Goal: Information Seeking & Learning: Check status

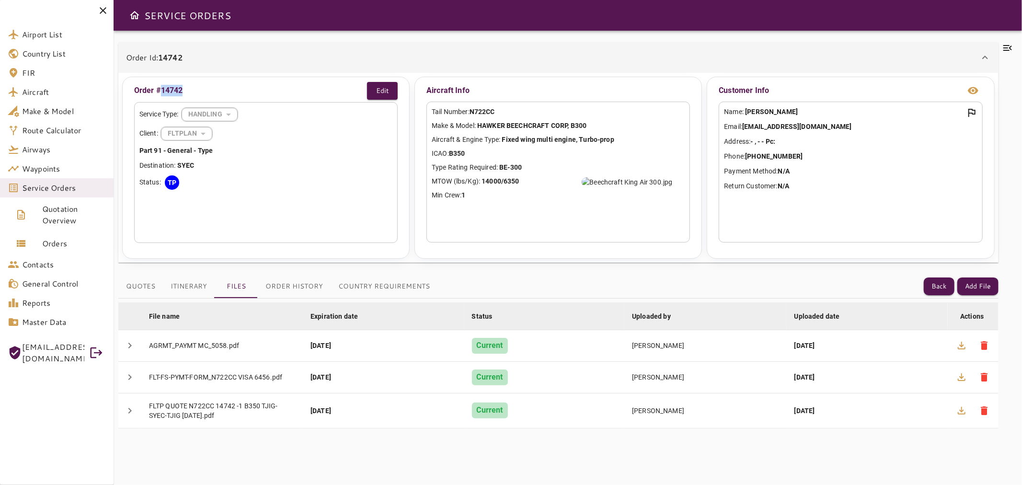
click at [103, 9] on icon at bounding box center [102, 10] width 11 height 11
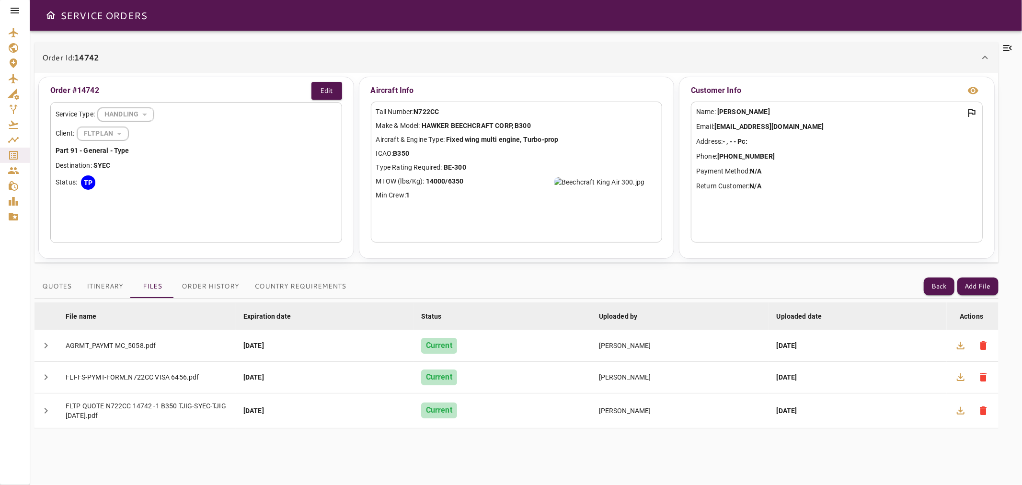
click at [8, 7] on div at bounding box center [15, 10] width 30 height 21
click at [11, 10] on icon at bounding box center [14, 10] width 11 height 11
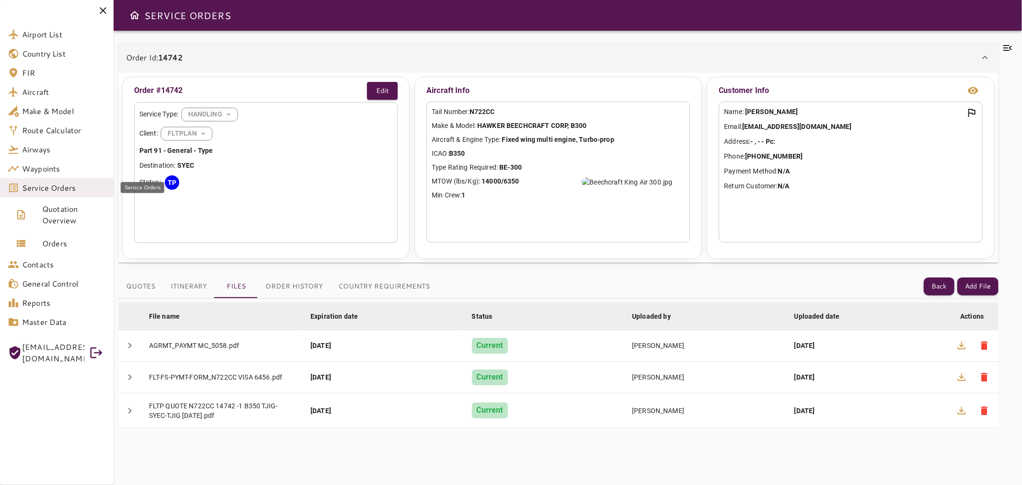
click at [80, 194] on link "Service Orders" at bounding box center [57, 187] width 114 height 19
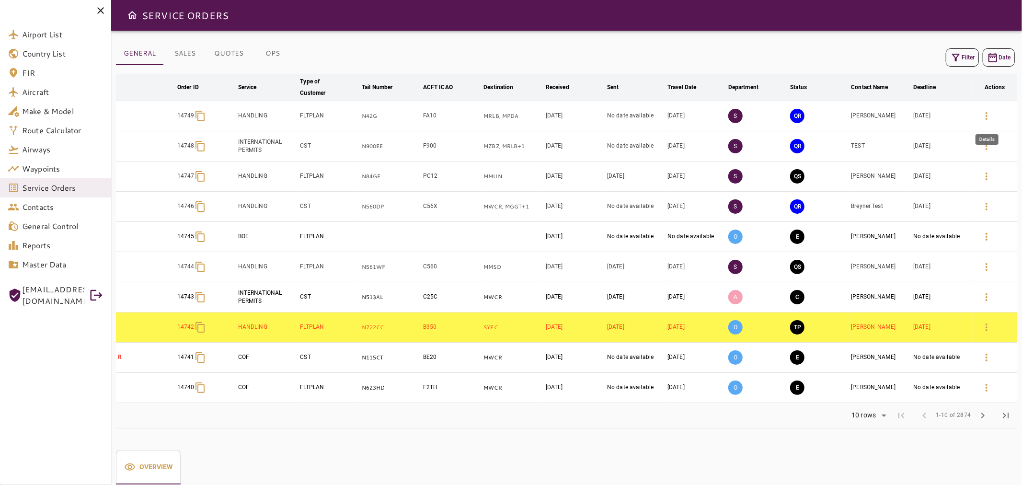
click at [991, 114] on icon "button" at bounding box center [986, 115] width 11 height 11
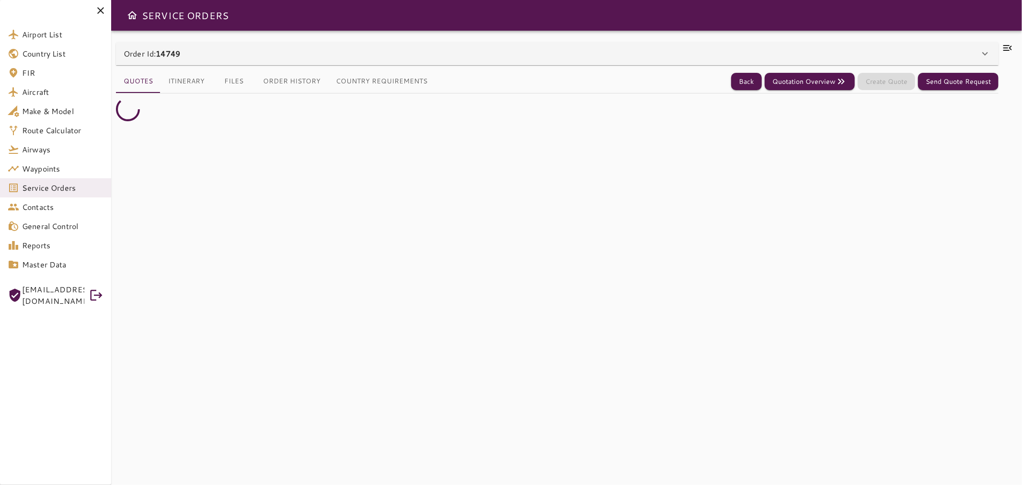
click at [298, 32] on div "Order Id: 14749 Order #14749 Edit Service Type: HANDLING ******** ​ Client: FLT…" at bounding box center [566, 258] width 911 height 454
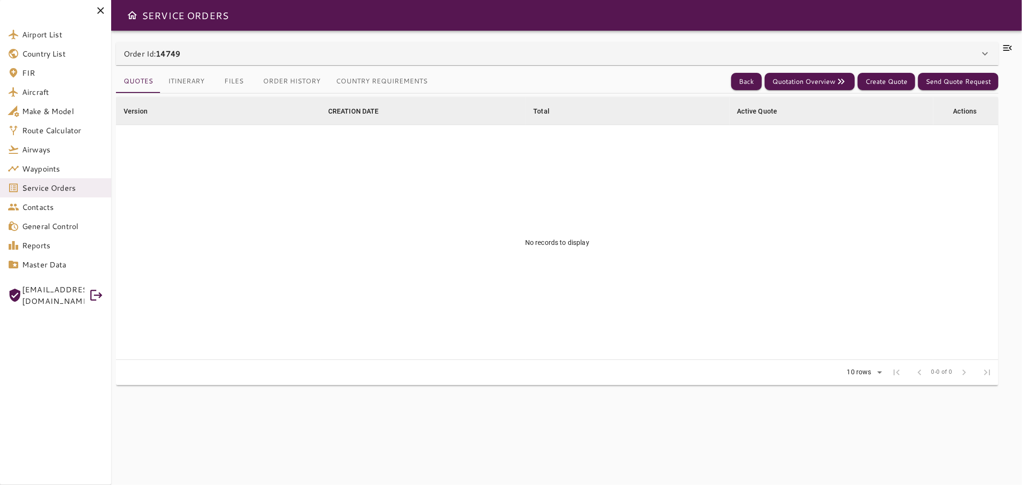
click at [308, 48] on div "Order Id: 14749" at bounding box center [552, 53] width 856 height 11
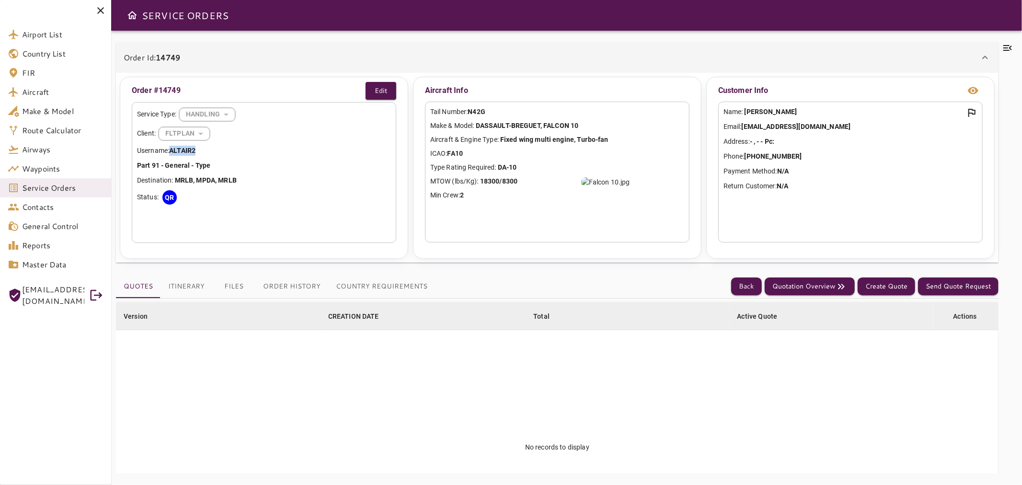
copy b "ALTAIR2"
drag, startPoint x: 205, startPoint y: 149, endPoint x: 172, endPoint y: 151, distance: 32.6
click at [172, 151] on p "Username: ALTAIR2" at bounding box center [264, 151] width 254 height 10
copy b "42G"
copy b "N42G"
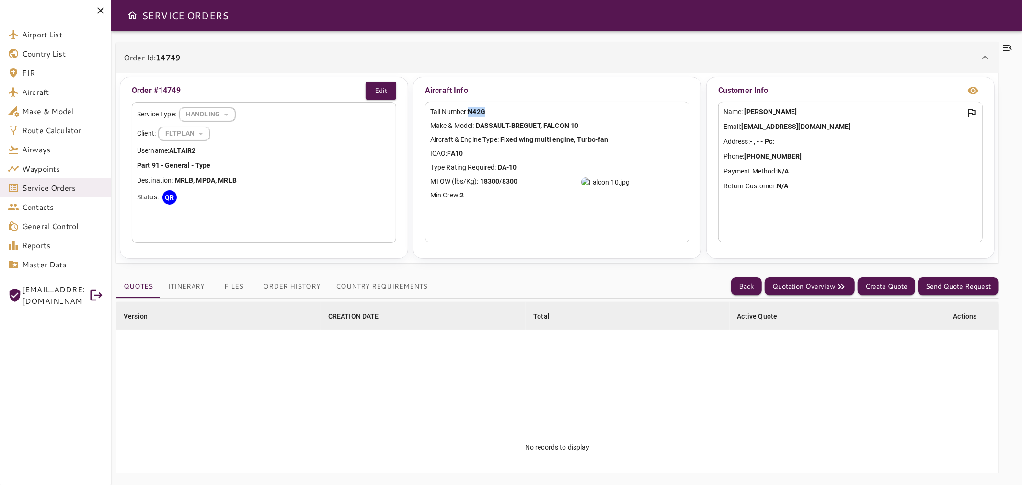
drag, startPoint x: 488, startPoint y: 114, endPoint x: 471, endPoint y: 116, distance: 16.5
click at [471, 116] on p "Tail Number: N42G" at bounding box center [557, 112] width 254 height 10
click at [103, 4] on div at bounding box center [55, 10] width 111 height 21
click at [66, 187] on span "Service Orders" at bounding box center [62, 187] width 81 height 11
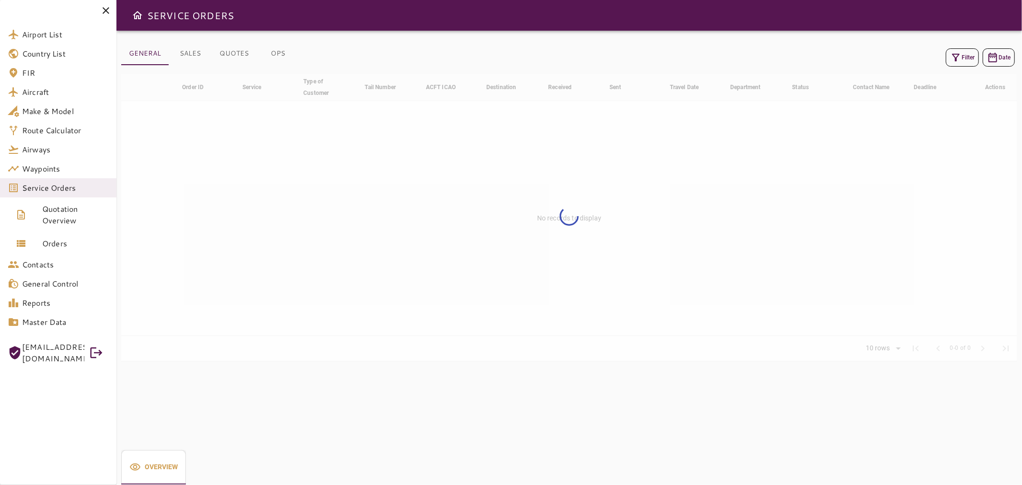
click at [962, 58] on button "Filter" at bounding box center [962, 57] width 33 height 18
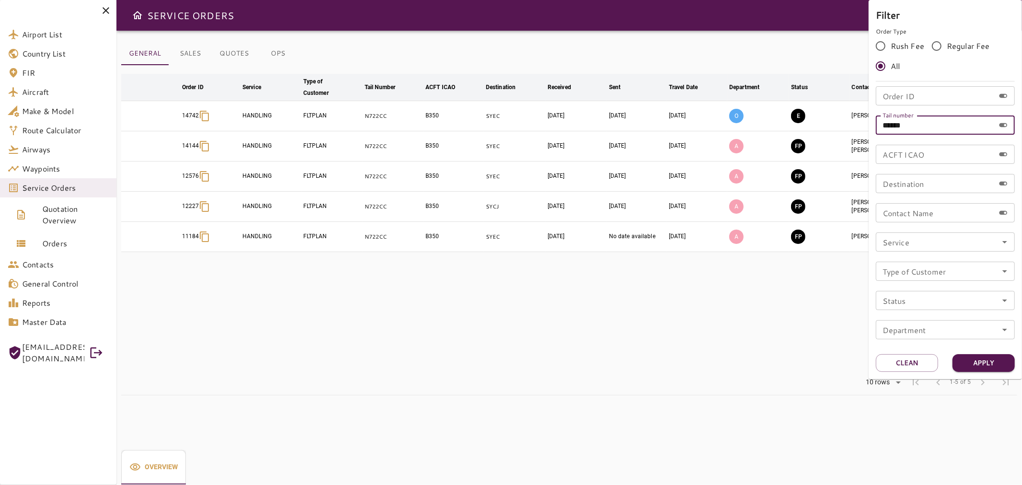
drag, startPoint x: 937, startPoint y: 122, endPoint x: 878, endPoint y: 132, distance: 60.3
click at [878, 132] on input "******" at bounding box center [935, 124] width 119 height 19
paste input "text"
type input "****"
click at [980, 363] on button "Apply" at bounding box center [983, 363] width 62 height 18
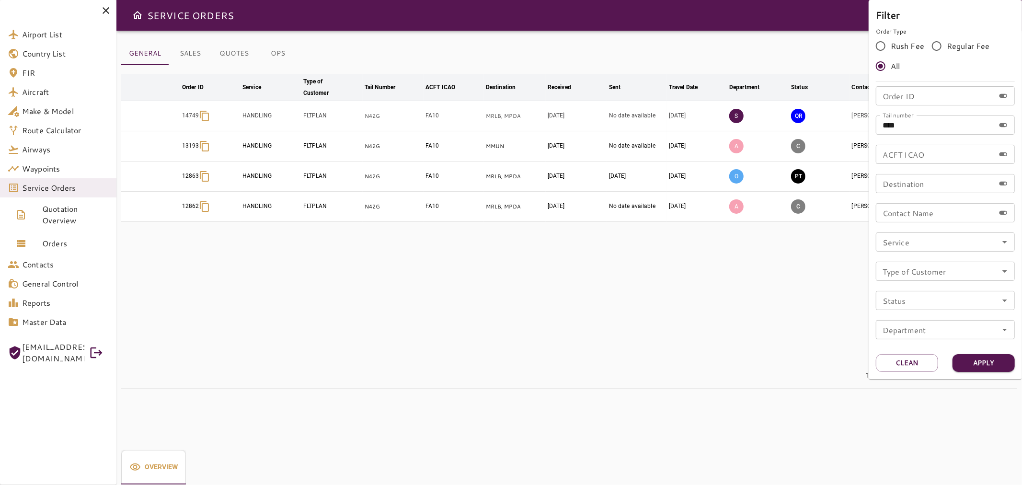
click at [811, 368] on div at bounding box center [511, 242] width 1022 height 485
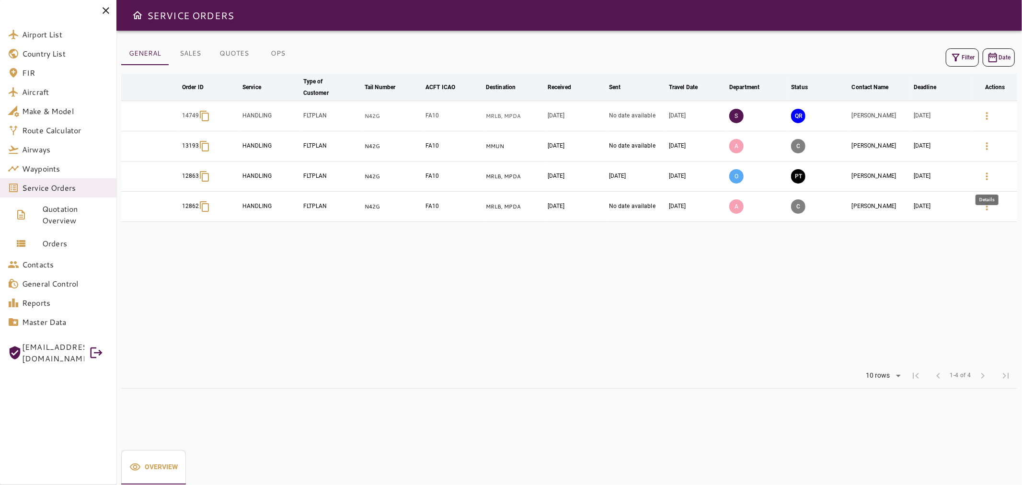
click at [992, 173] on icon "button" at bounding box center [986, 176] width 11 height 11
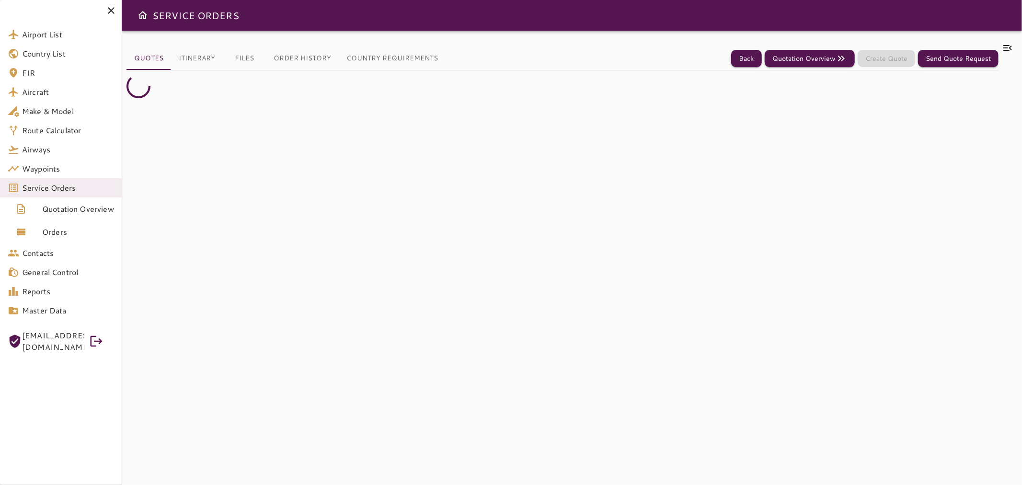
click at [1005, 50] on icon at bounding box center [1007, 48] width 9 height 6
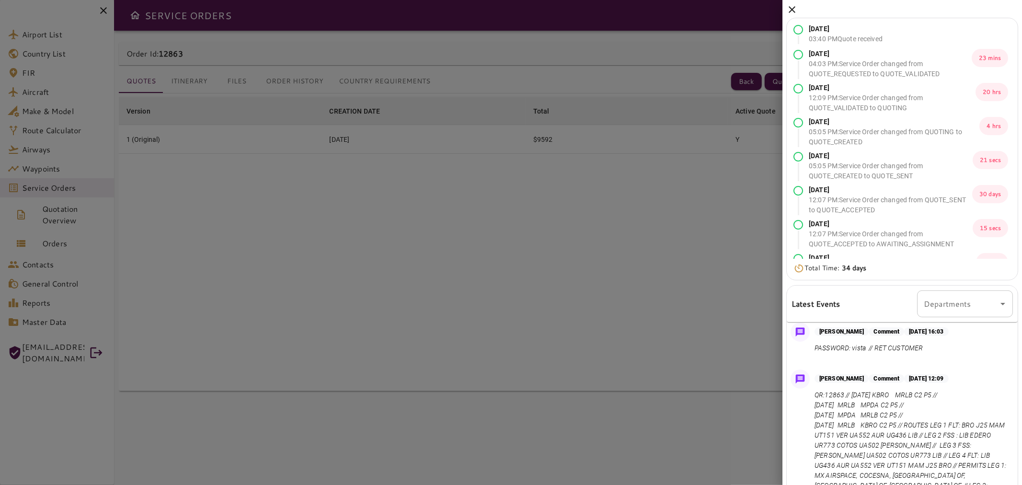
scroll to position [53, 0]
drag, startPoint x: 837, startPoint y: 348, endPoint x: 932, endPoint y: 347, distance: 94.8
click at [932, 347] on p "PASSWORD: vista // RET CUSTOMER" at bounding box center [881, 347] width 134 height 10
copy p "PASSWORD: vista // RET CUSTOMER"
click at [789, 6] on icon at bounding box center [791, 9] width 11 height 11
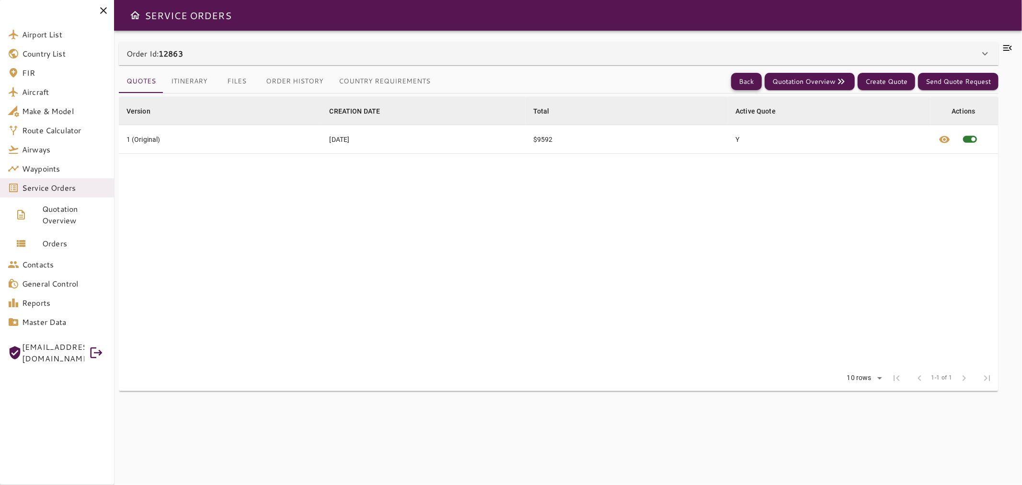
click at [749, 77] on button "Back" at bounding box center [746, 82] width 31 height 18
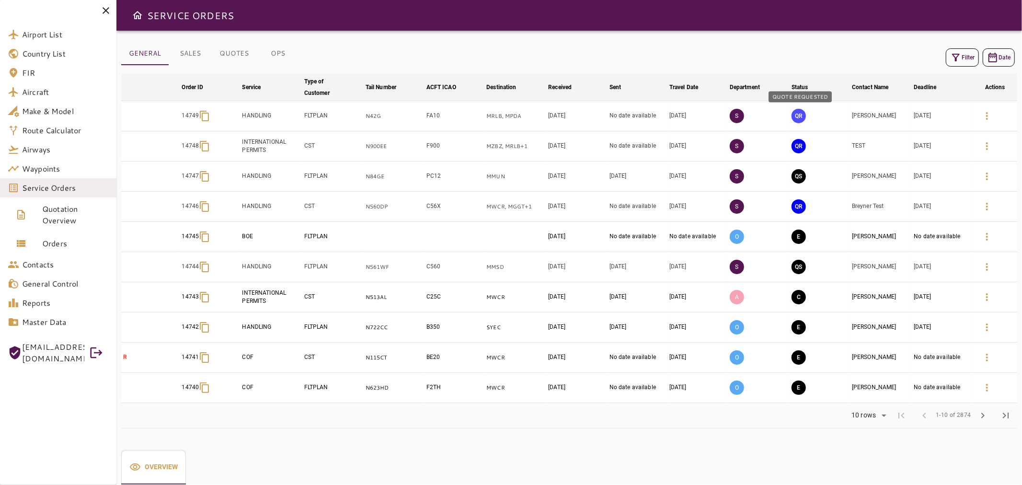
click at [801, 116] on button "QR" at bounding box center [798, 116] width 14 height 14
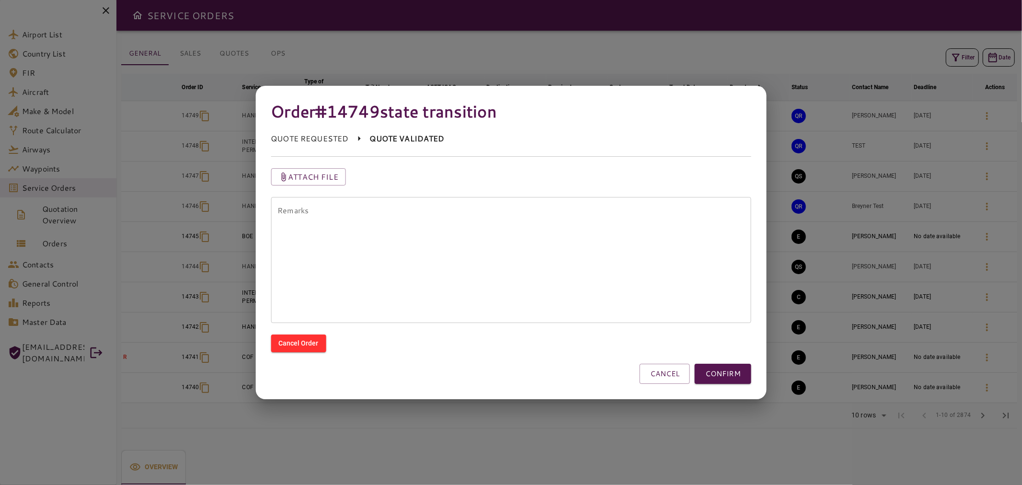
click at [564, 248] on textarea "Remarks" at bounding box center [510, 260] width 467 height 110
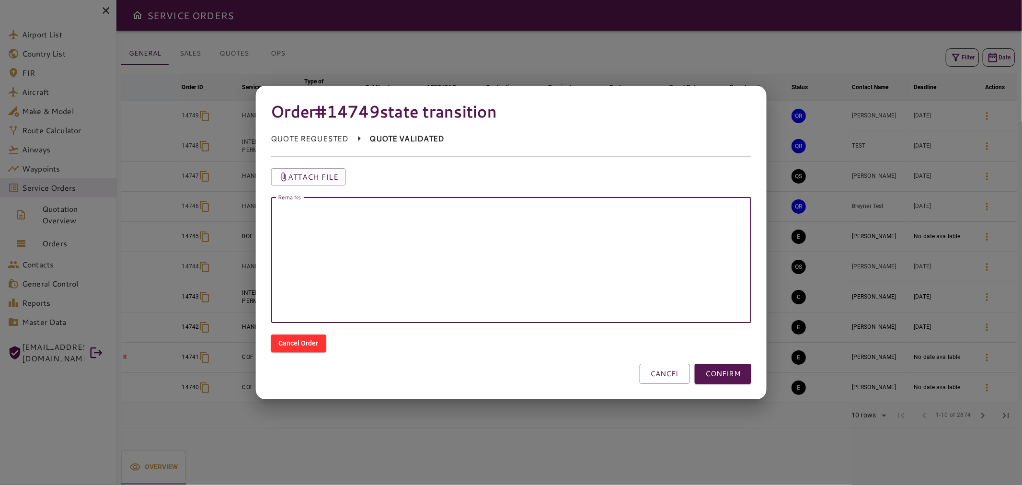
paste textarea "**********"
type textarea "**********"
click at [738, 372] on button "CONFIRM" at bounding box center [723, 374] width 57 height 20
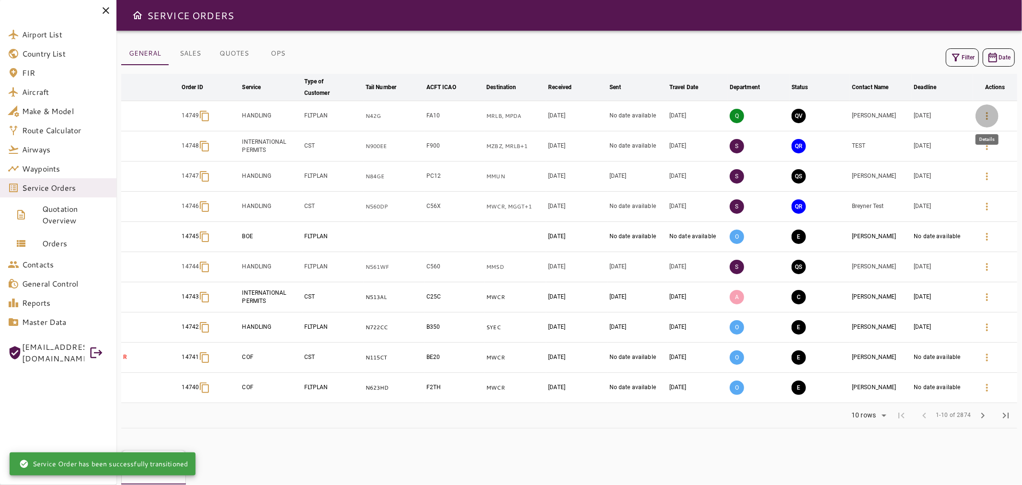
click at [986, 110] on icon "button" at bounding box center [986, 115] width 11 height 11
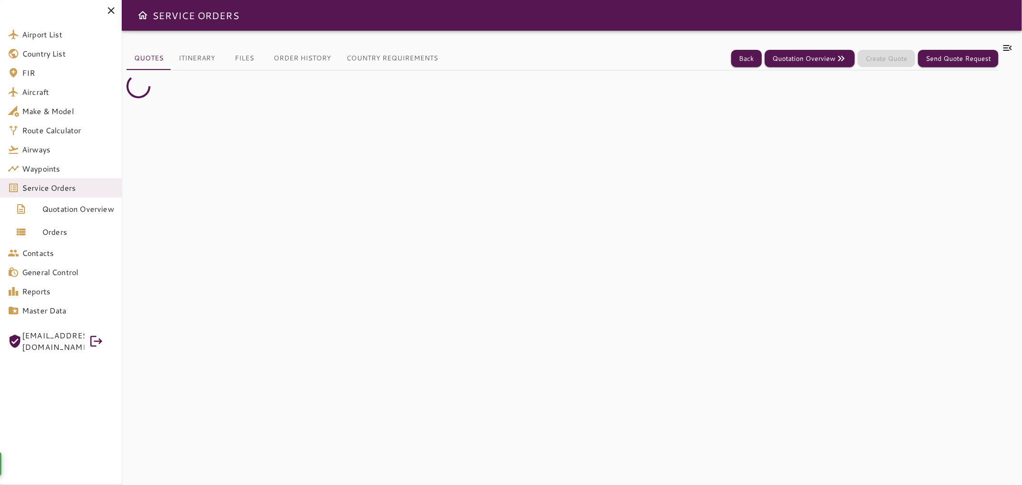
click at [1009, 46] on icon at bounding box center [1007, 48] width 9 height 6
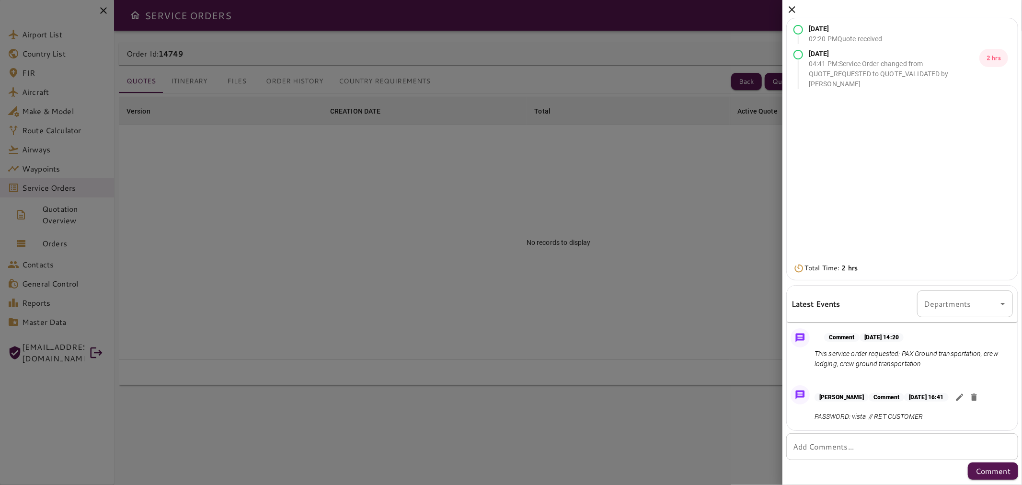
drag, startPoint x: 793, startPoint y: 8, endPoint x: 591, endPoint y: 54, distance: 207.2
click at [792, 8] on icon at bounding box center [791, 9] width 7 height 7
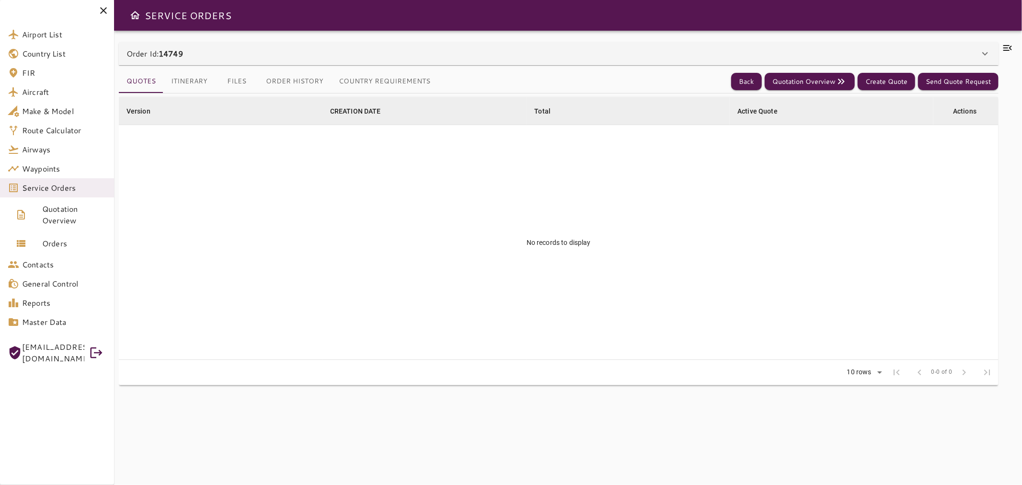
click at [320, 64] on div "Order Id: 14749" at bounding box center [558, 53] width 879 height 23
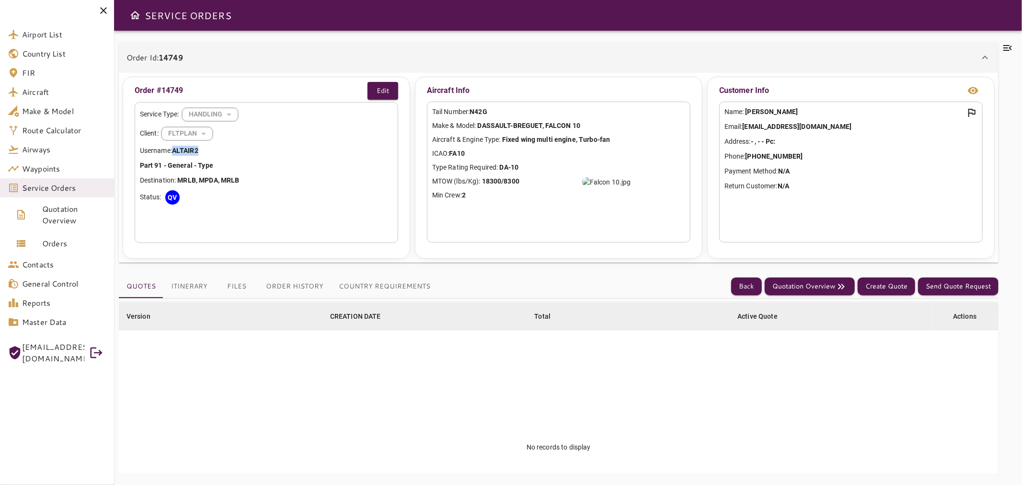
drag, startPoint x: 204, startPoint y: 150, endPoint x: 173, endPoint y: 150, distance: 30.7
click at [173, 150] on div "Service Type: HANDLING ******** ​ Client: FLTPLAN ******* ​ Username: ALTAIR2 P…" at bounding box center [266, 172] width 263 height 141
copy b "ALTAIR2"
drag, startPoint x: 493, startPoint y: 109, endPoint x: 474, endPoint y: 111, distance: 19.2
click at [474, 111] on p "Tail Number: N42G" at bounding box center [558, 112] width 253 height 10
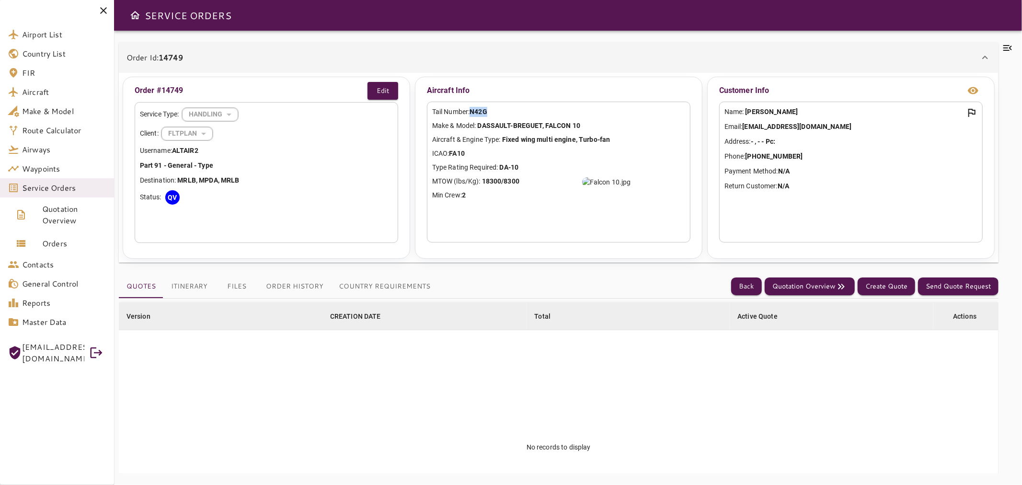
copy b "N42G"
click at [740, 284] on button "Back" at bounding box center [746, 286] width 31 height 18
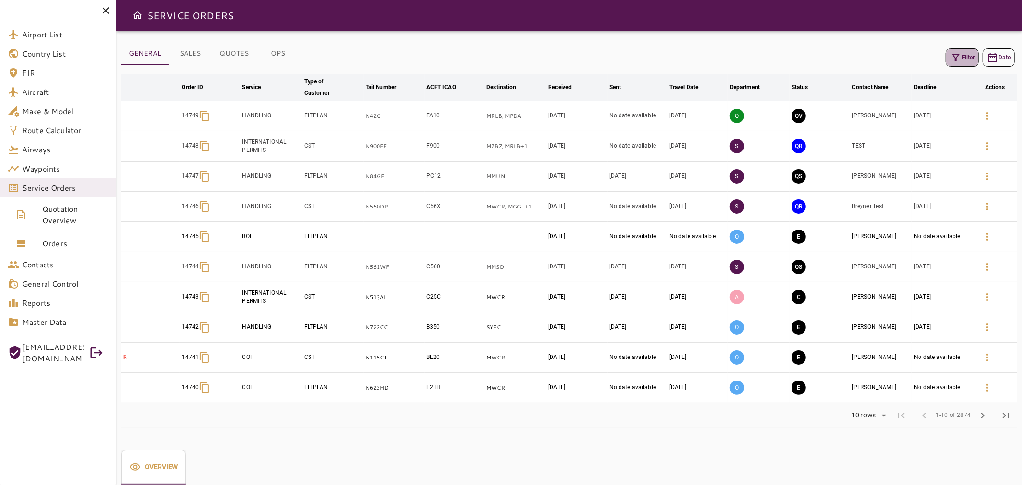
click at [962, 55] on button "Filter" at bounding box center [962, 57] width 33 height 18
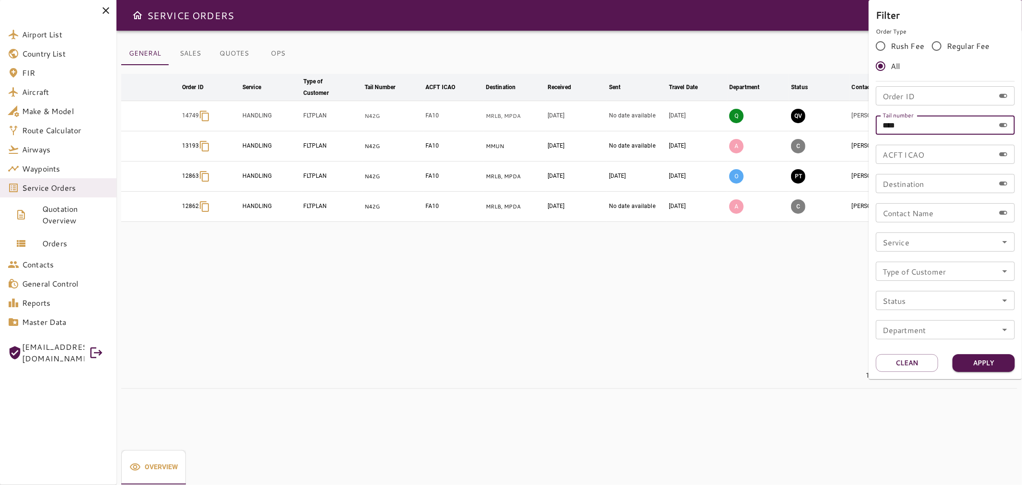
paste input "**"
drag, startPoint x: 913, startPoint y: 127, endPoint x: 877, endPoint y: 130, distance: 36.0
click at [877, 130] on input "****" at bounding box center [935, 124] width 119 height 19
type input "******"
click at [984, 364] on button "Apply" at bounding box center [983, 363] width 62 height 18
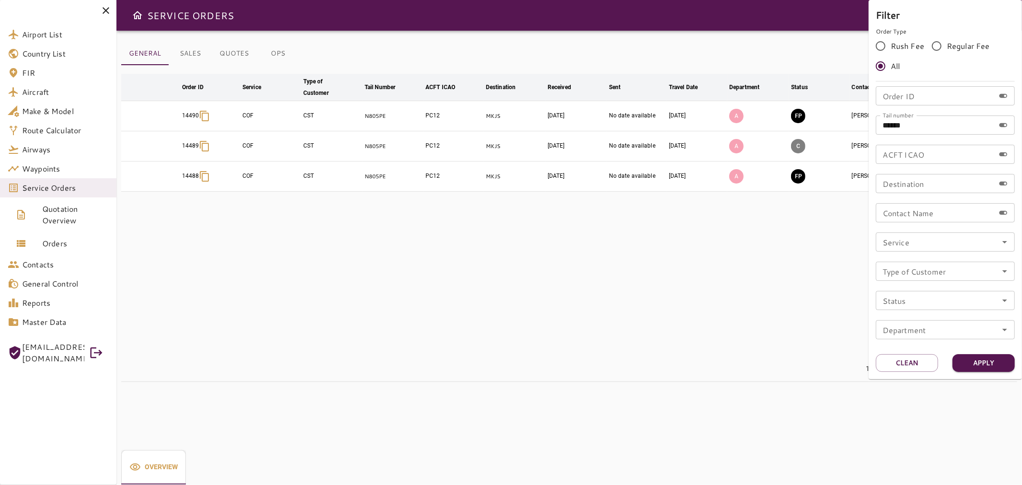
click at [776, 312] on div at bounding box center [511, 242] width 1022 height 485
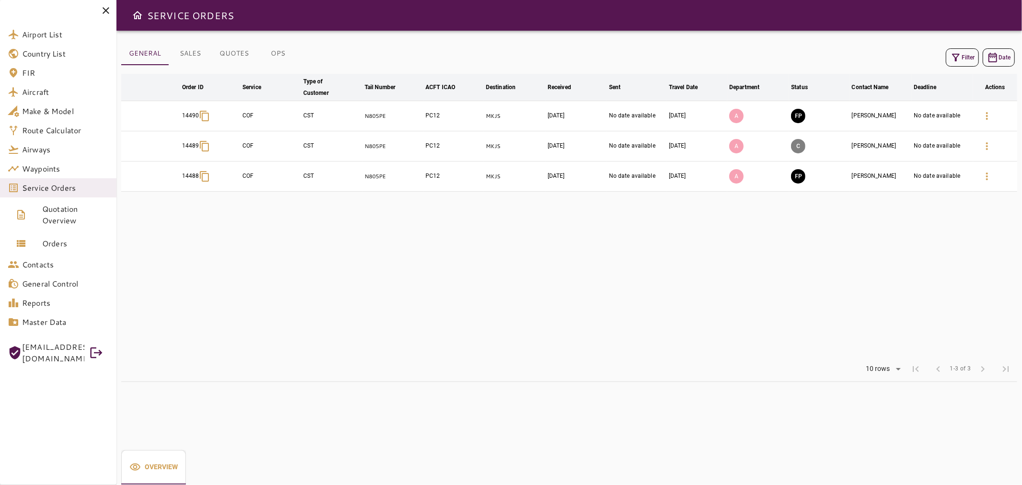
click at [965, 53] on button "Filter" at bounding box center [962, 57] width 33 height 18
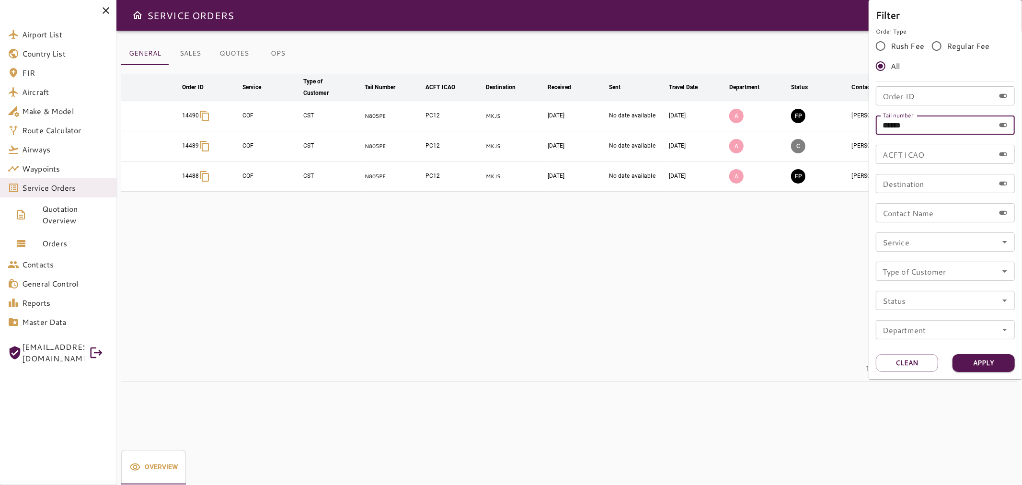
drag, startPoint x: 912, startPoint y: 129, endPoint x: 867, endPoint y: 134, distance: 44.3
click at [867, 134] on div "Filter Order Type Rush Fee Regular Fee All Order ID Order ID Tail number ******…" at bounding box center [511, 242] width 1022 height 485
paste input "text"
type input "******"
click at [997, 370] on button "Apply" at bounding box center [983, 363] width 62 height 18
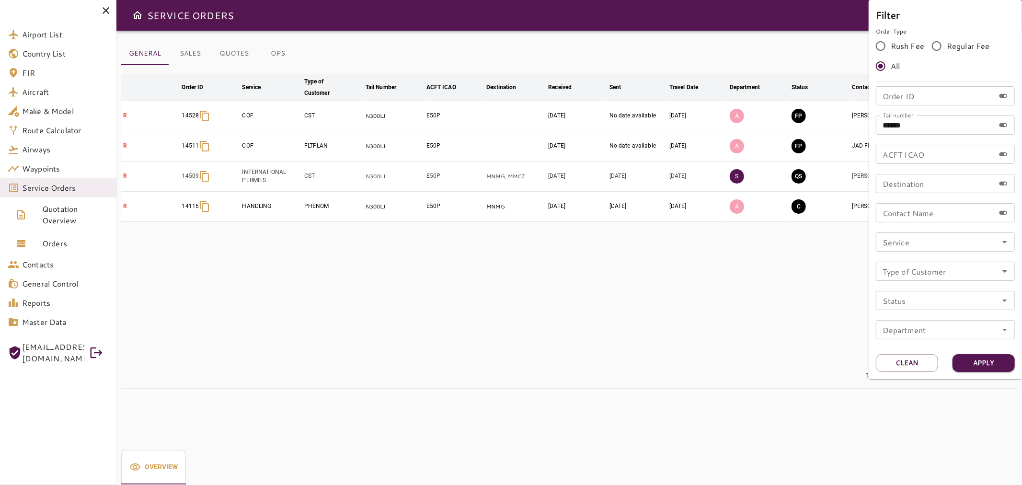
click at [787, 355] on div at bounding box center [511, 242] width 1022 height 485
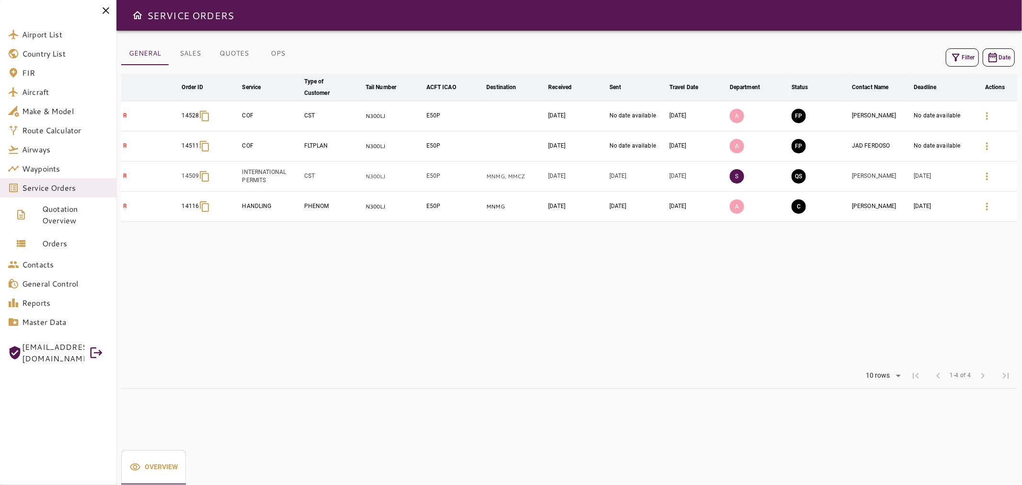
click at [958, 55] on icon "button" at bounding box center [956, 58] width 8 height 8
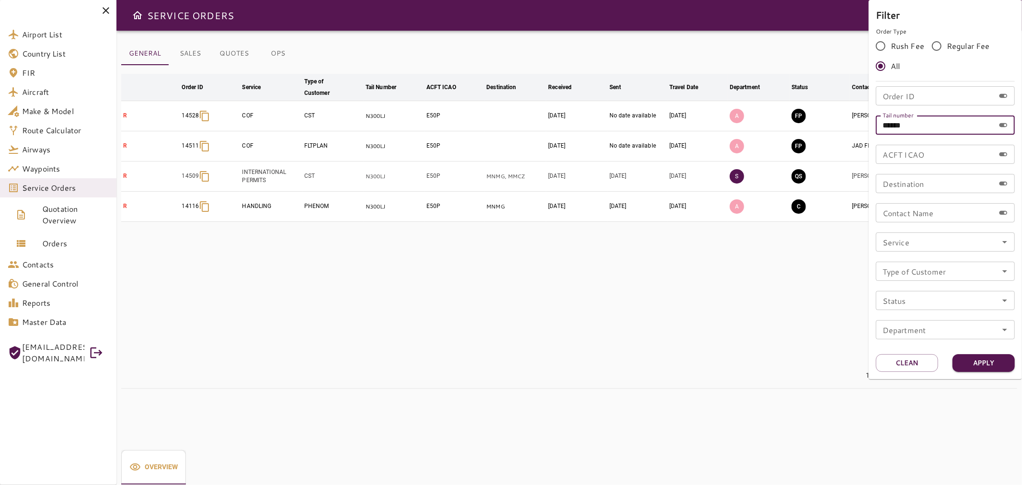
drag, startPoint x: 925, startPoint y: 122, endPoint x: 816, endPoint y: 138, distance: 110.4
click at [805, 131] on div "Filter Order Type Rush Fee Regular Fee All Order ID Order ID Tail number ******…" at bounding box center [511, 242] width 1022 height 485
paste input "text"
type input "*****"
click at [993, 360] on button "Apply" at bounding box center [983, 363] width 62 height 18
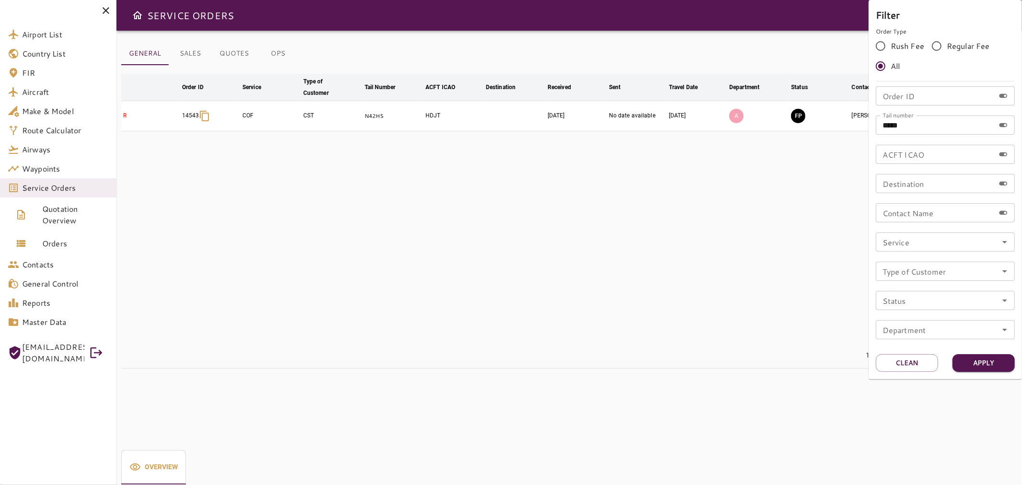
click at [827, 315] on div at bounding box center [511, 242] width 1022 height 485
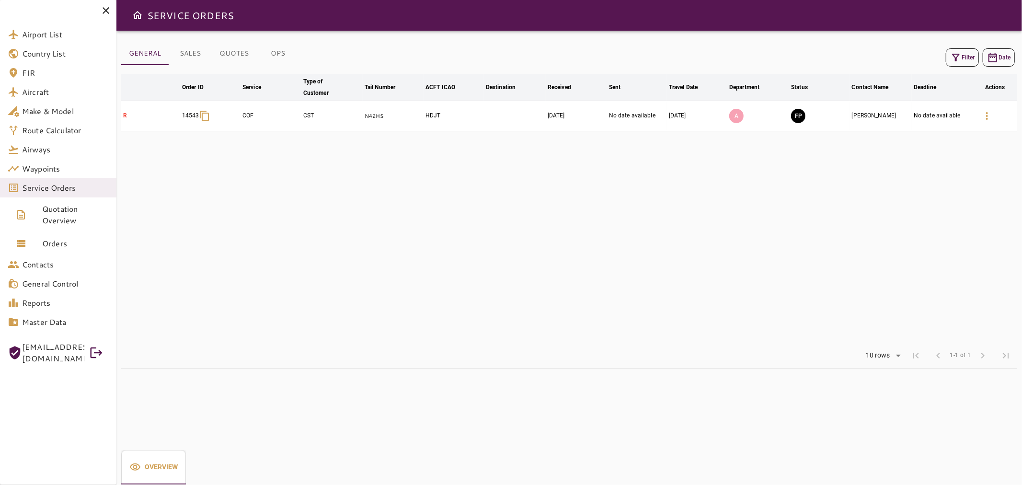
click at [960, 59] on icon "button" at bounding box center [955, 57] width 11 height 11
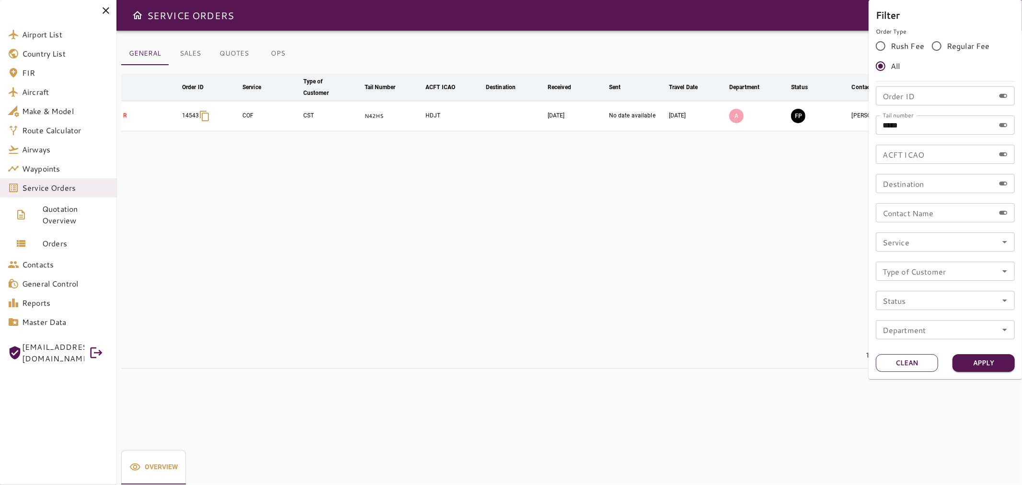
click at [911, 358] on button "Clean" at bounding box center [907, 363] width 62 height 18
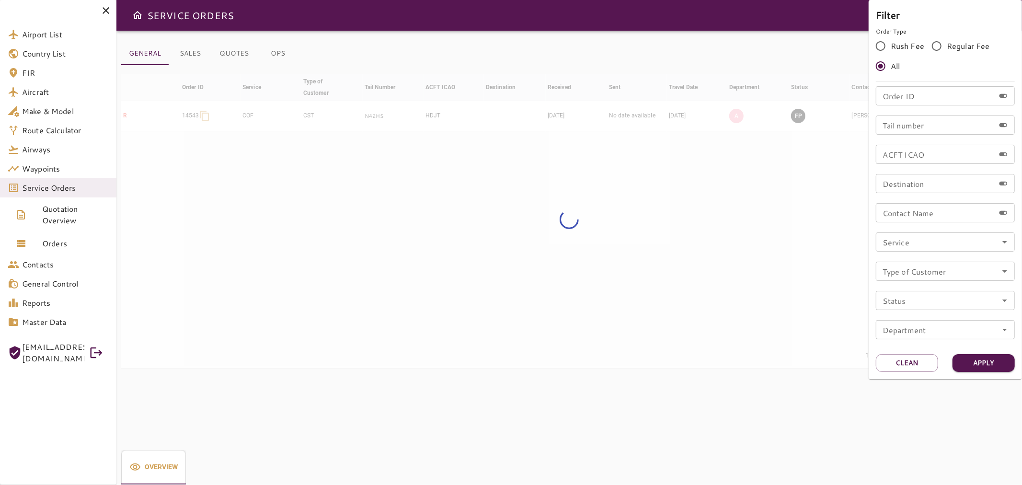
click at [789, 250] on div at bounding box center [511, 242] width 1022 height 485
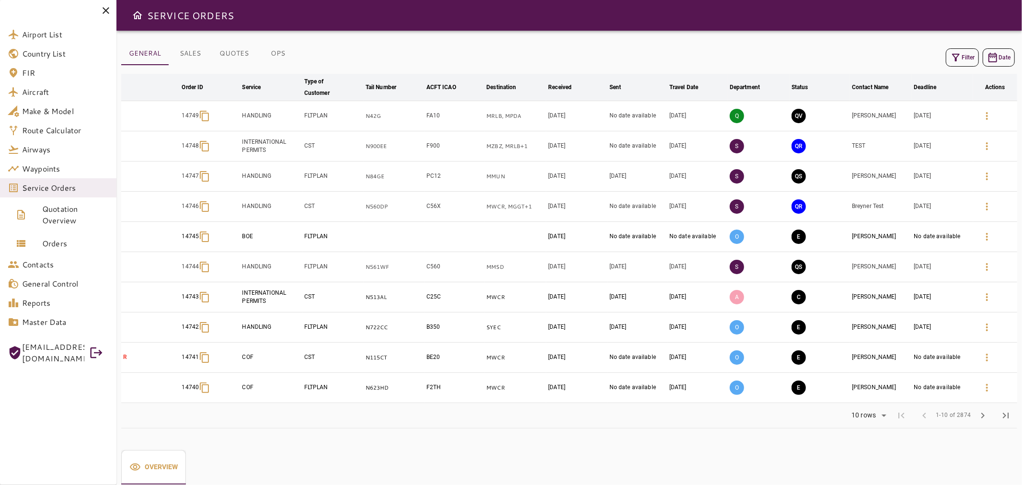
click at [951, 56] on icon "button" at bounding box center [955, 57] width 11 height 11
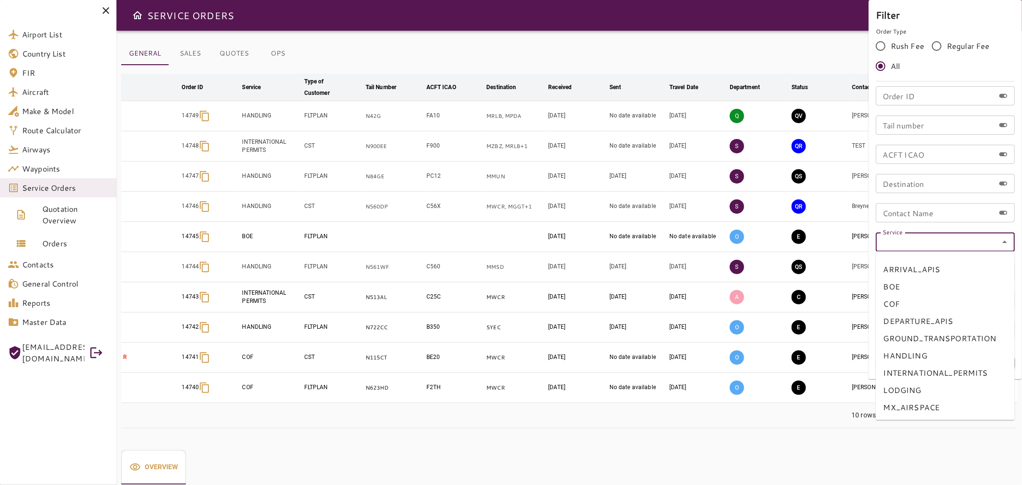
click at [942, 247] on input "Service" at bounding box center [944, 241] width 133 height 13
click at [945, 290] on li "BOE" at bounding box center [945, 286] width 139 height 17
type input "***"
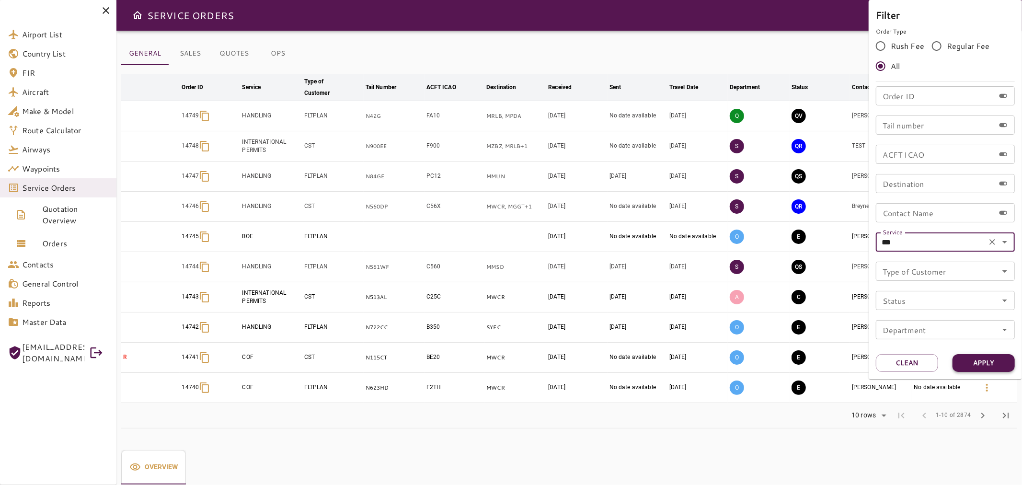
click at [993, 369] on button "Apply" at bounding box center [983, 363] width 62 height 18
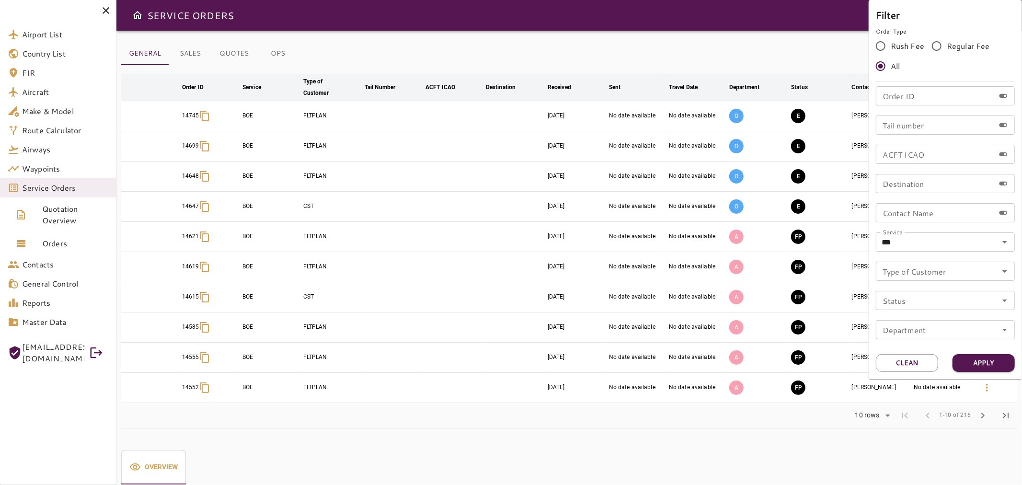
click at [439, 226] on div at bounding box center [511, 242] width 1022 height 485
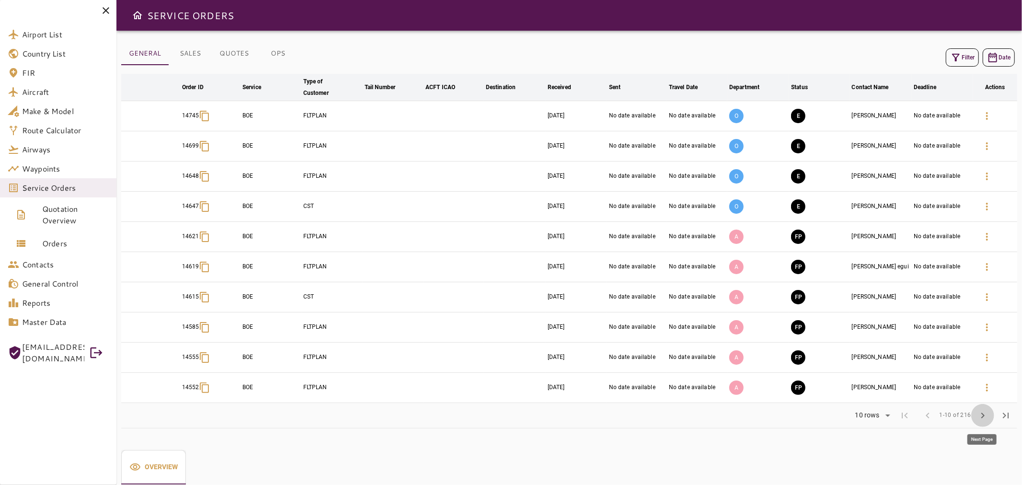
click at [981, 415] on span "chevron_right" at bounding box center [982, 415] width 11 height 11
click at [924, 414] on span "chevron_left" at bounding box center [923, 415] width 11 height 11
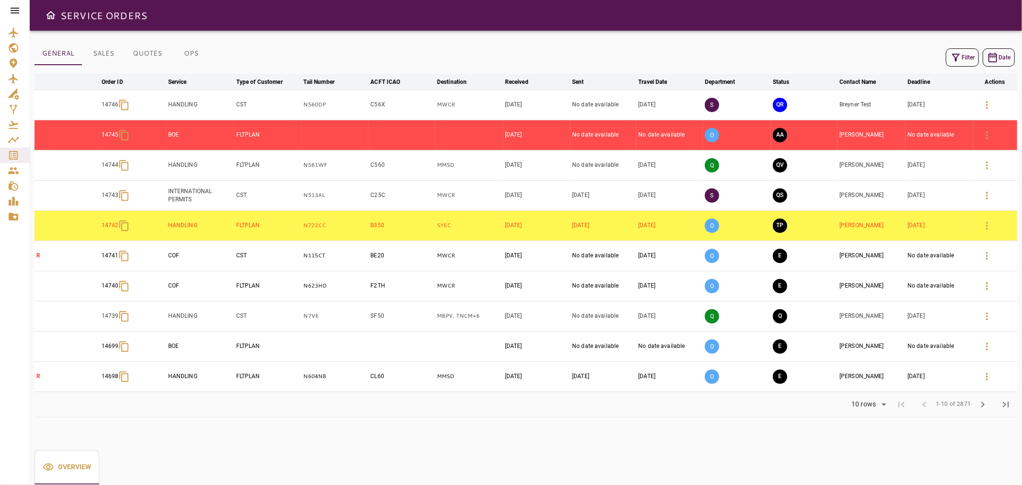
click at [967, 60] on button "Filter" at bounding box center [962, 57] width 33 height 18
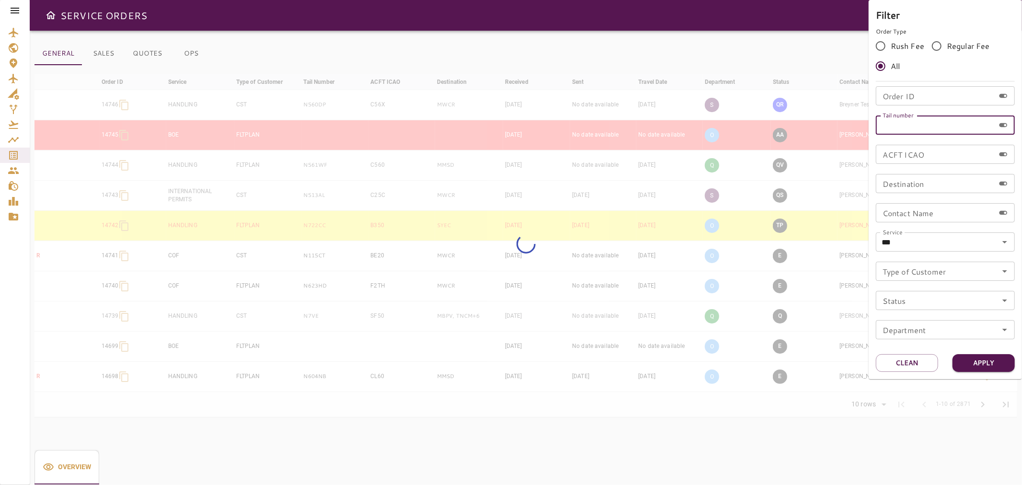
click at [929, 122] on input "Tail number" at bounding box center [935, 124] width 119 height 19
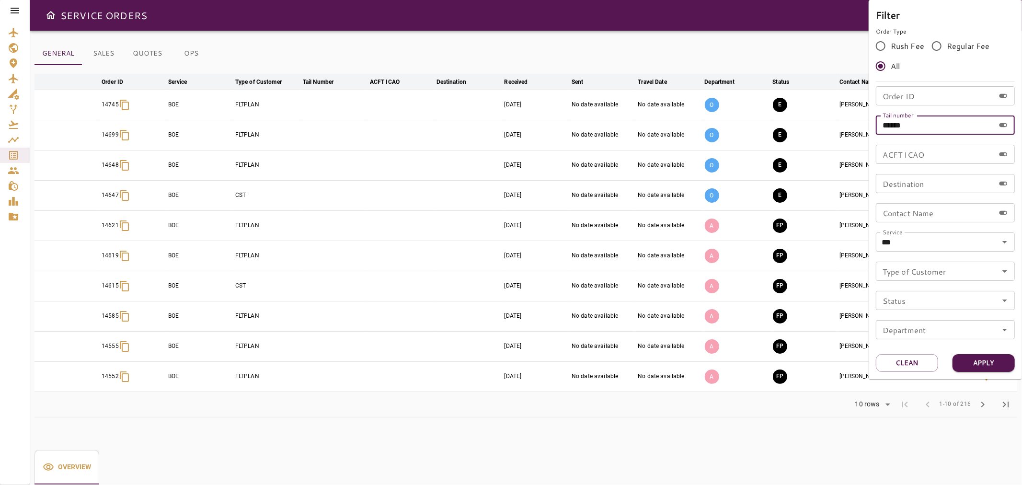
type input "******"
click at [994, 357] on button "Apply" at bounding box center [983, 363] width 62 height 18
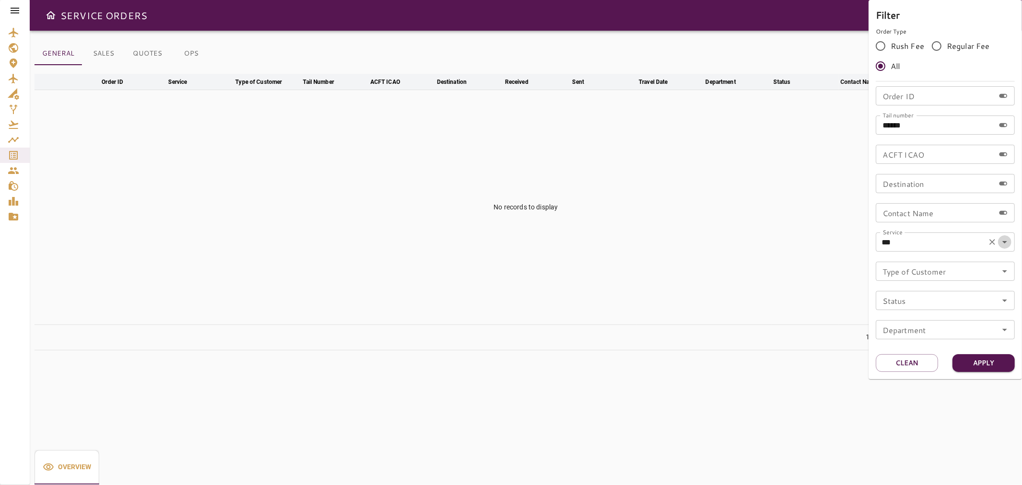
click at [1002, 246] on icon "Open" at bounding box center [1004, 241] width 11 height 11
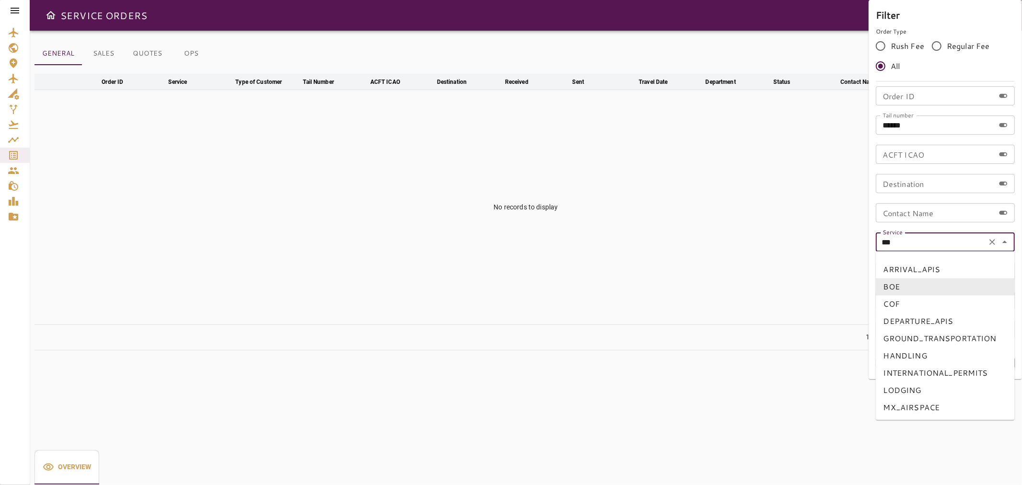
click at [995, 240] on icon "Clear" at bounding box center [992, 242] width 10 height 10
click at [833, 240] on div at bounding box center [511, 242] width 1022 height 485
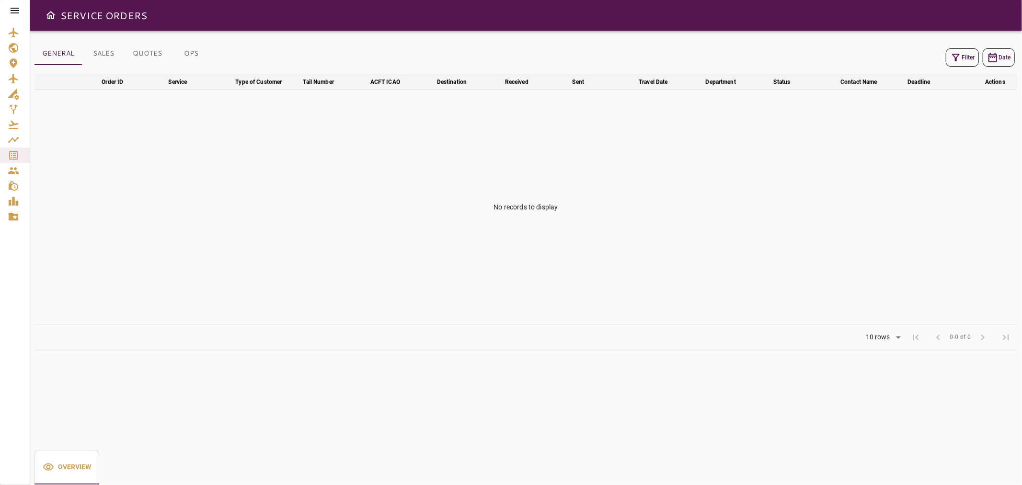
click at [961, 60] on button "Filter" at bounding box center [962, 57] width 33 height 18
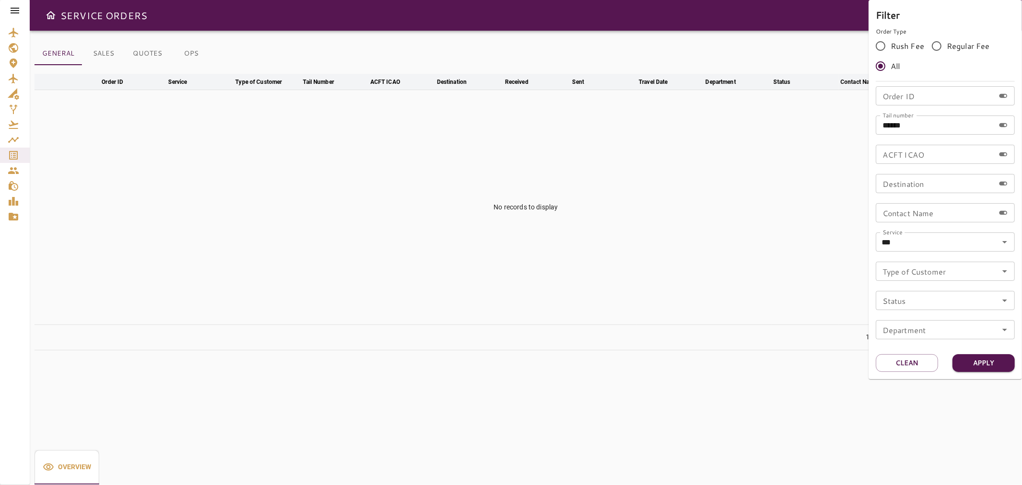
click at [999, 226] on div "Order ID Order ID Tail number ****** Tail number ACFT ICAO ACFT ICAO Destinatio…" at bounding box center [945, 216] width 139 height 261
drag, startPoint x: 910, startPoint y: 357, endPoint x: 927, endPoint y: 233, distance: 125.3
click at [910, 355] on button "Clean" at bounding box center [907, 363] width 62 height 18
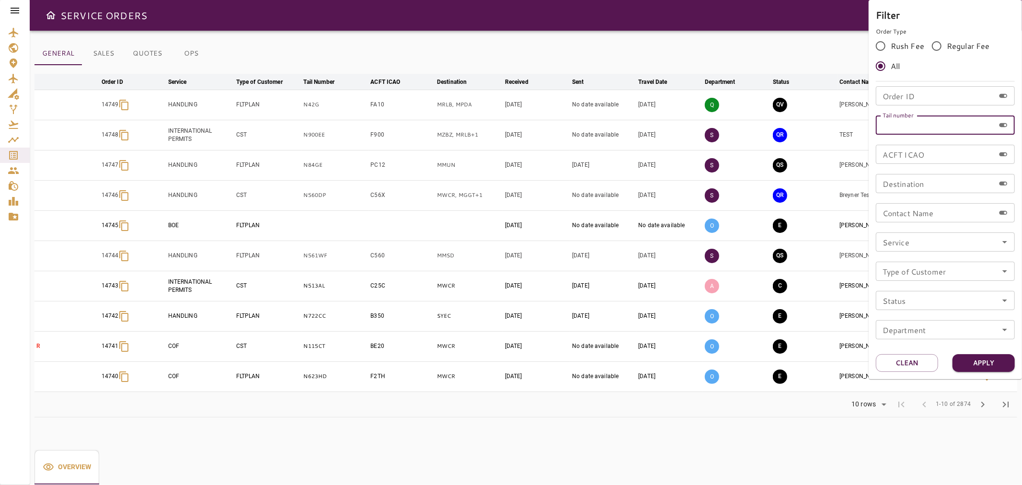
click at [926, 128] on input "Tail number" at bounding box center [935, 124] width 119 height 19
paste input "******"
type input "******"
click at [983, 360] on button "Apply" at bounding box center [983, 363] width 62 height 18
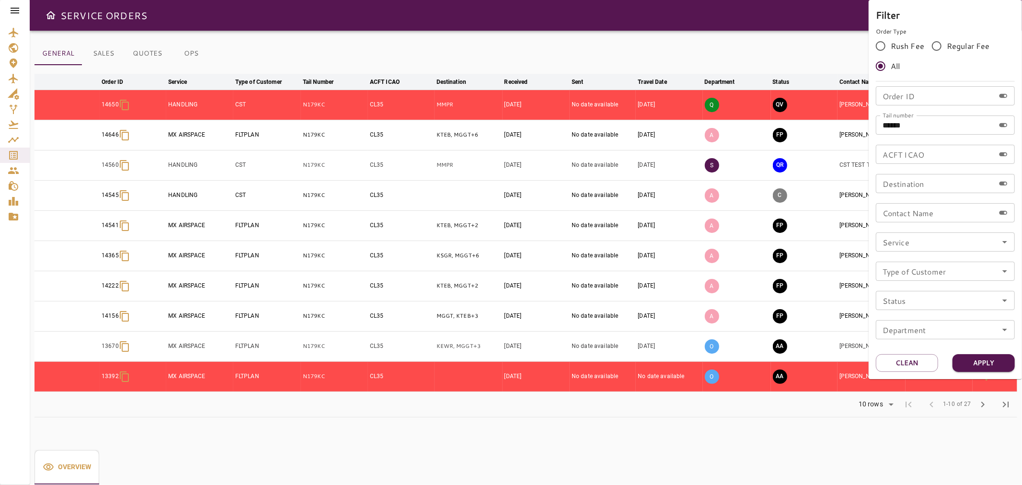
click at [821, 45] on div at bounding box center [511, 242] width 1022 height 485
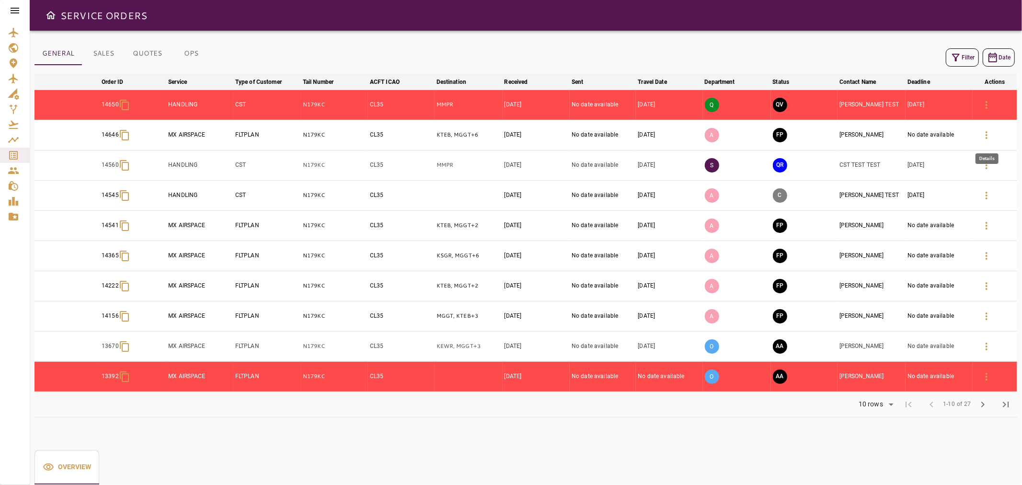
click at [990, 135] on icon "button" at bounding box center [986, 134] width 11 height 11
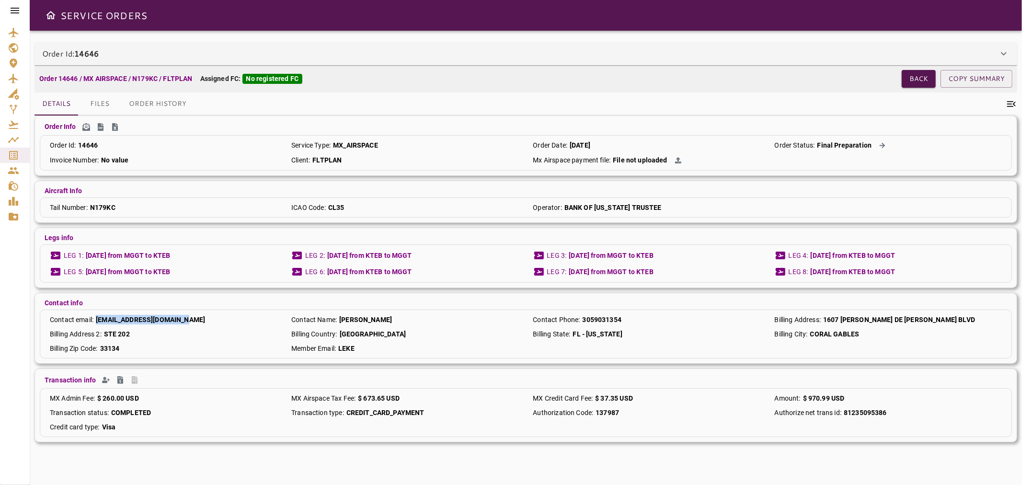
drag, startPoint x: 189, startPoint y: 321, endPoint x: 96, endPoint y: 319, distance: 93.0
click at [96, 319] on div "Contact email : ebarrios@agroamerica.com" at bounding box center [163, 320] width 237 height 10
copy p "ebarrios@agroamerica.com"
click at [923, 78] on button "Back" at bounding box center [918, 79] width 34 height 18
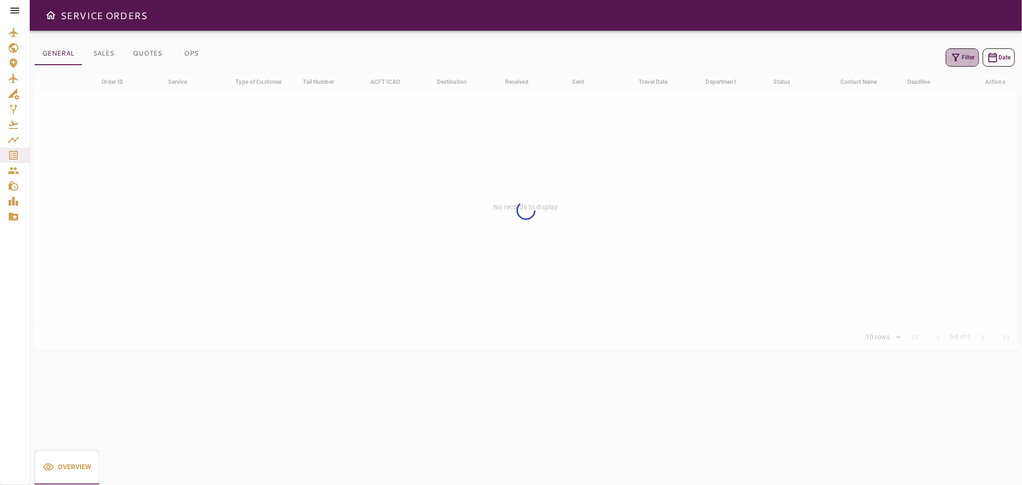
click at [954, 57] on icon "button" at bounding box center [955, 57] width 11 height 11
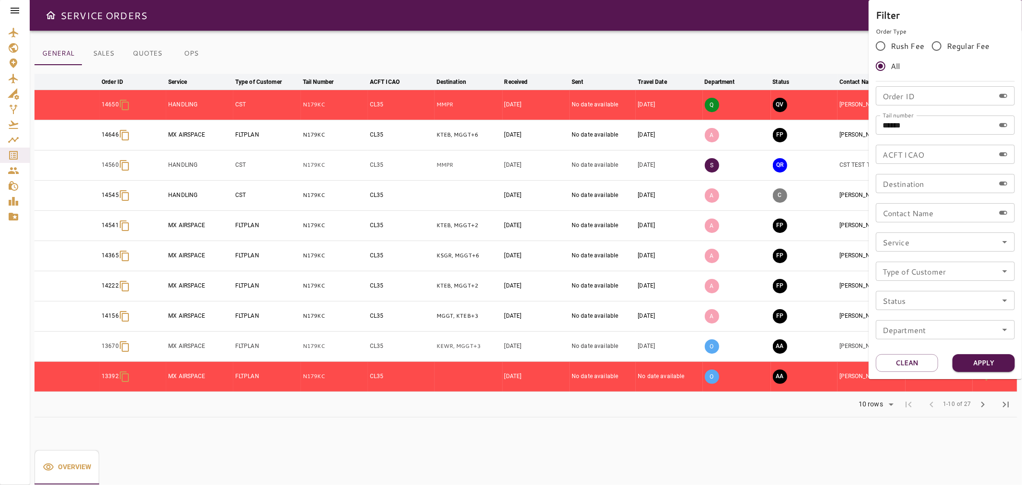
click at [789, 26] on div at bounding box center [511, 242] width 1022 height 485
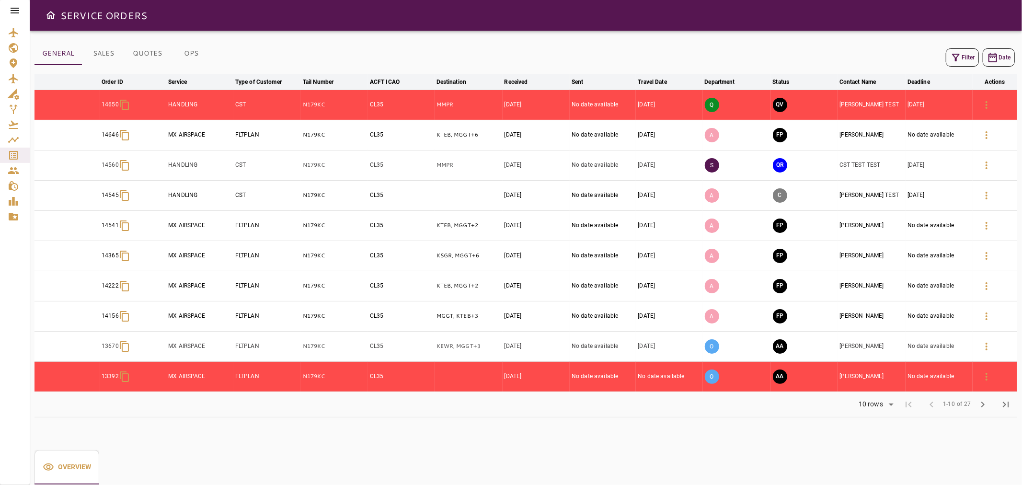
click at [951, 58] on button "Filter" at bounding box center [962, 57] width 33 height 18
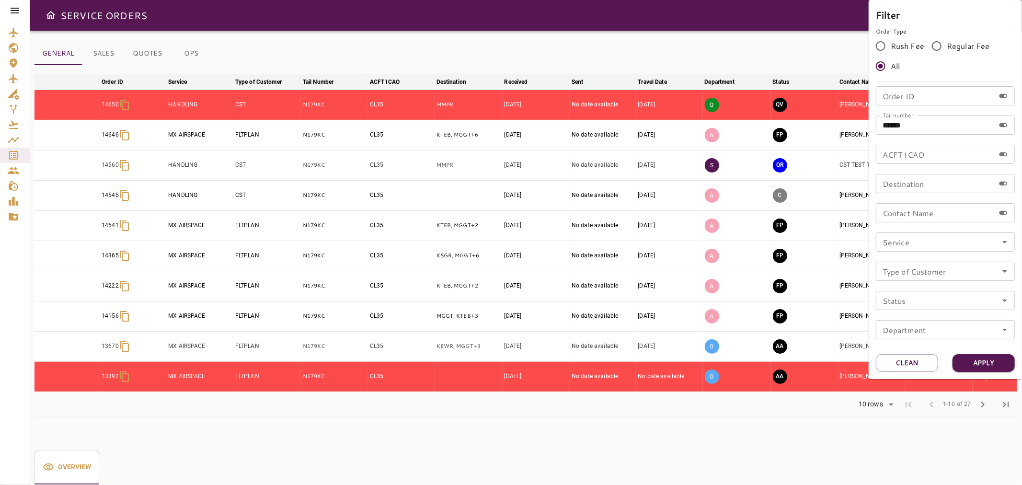
click at [920, 128] on input "******" at bounding box center [935, 124] width 119 height 19
click at [991, 355] on button "Apply" at bounding box center [983, 363] width 62 height 18
click at [916, 365] on button "Clean" at bounding box center [907, 363] width 62 height 18
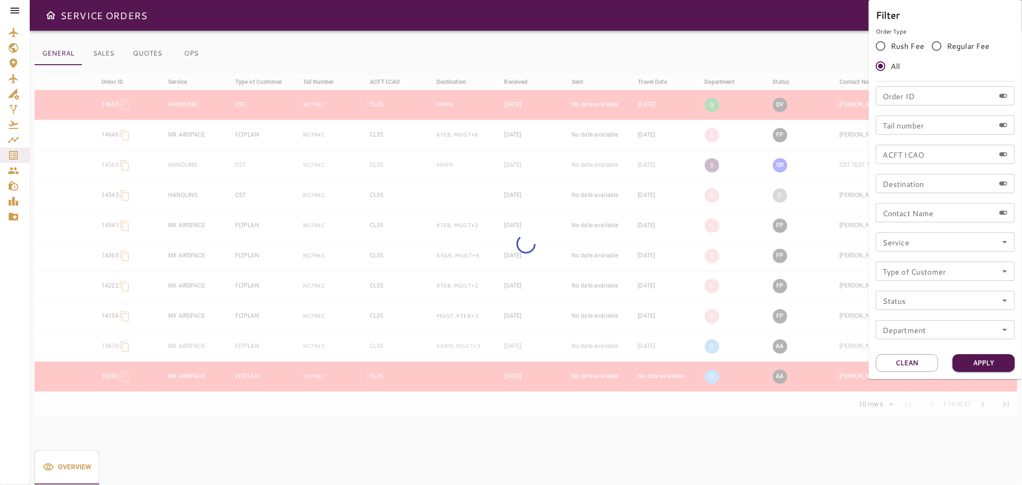
click at [817, 59] on div at bounding box center [511, 242] width 1022 height 485
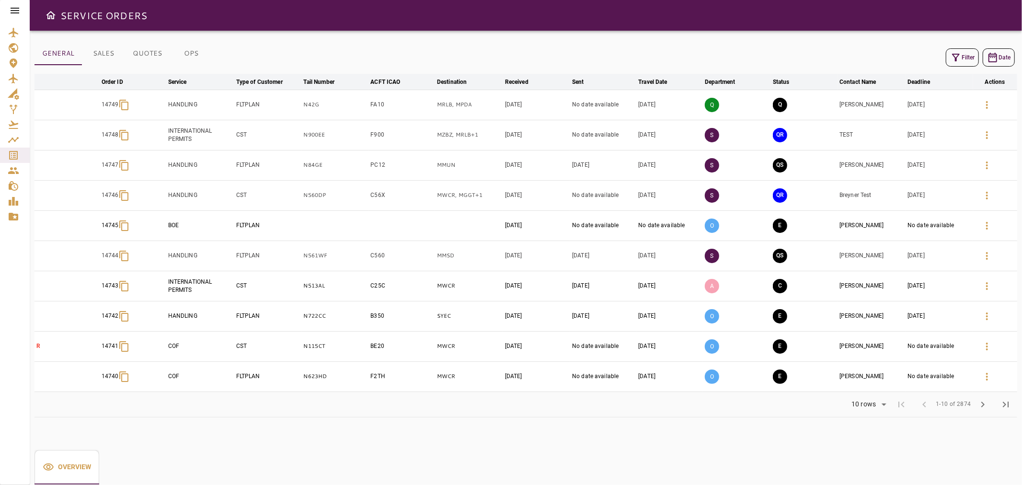
click at [957, 50] on button "Filter" at bounding box center [962, 57] width 33 height 18
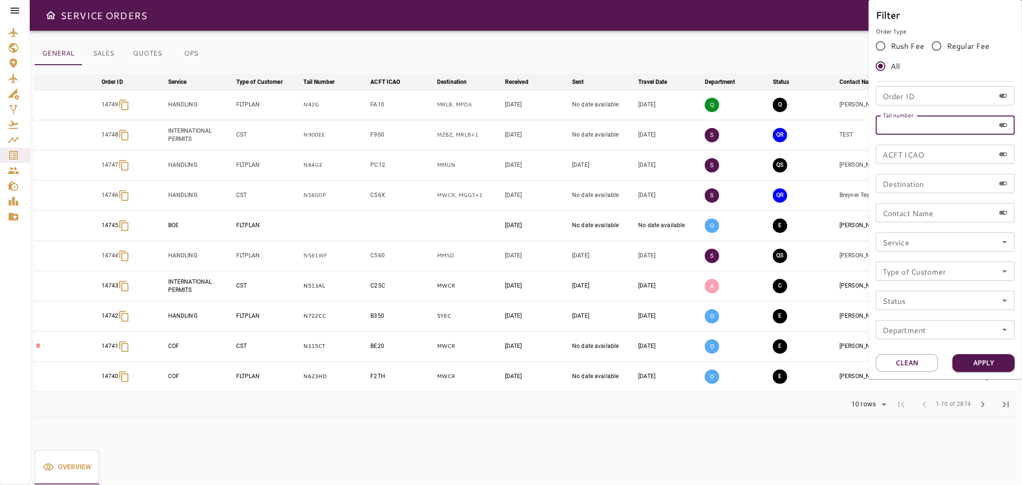
click at [948, 123] on input "Tail number" at bounding box center [935, 124] width 119 height 19
type input "******"
click at [990, 362] on button "Apply" at bounding box center [983, 363] width 62 height 18
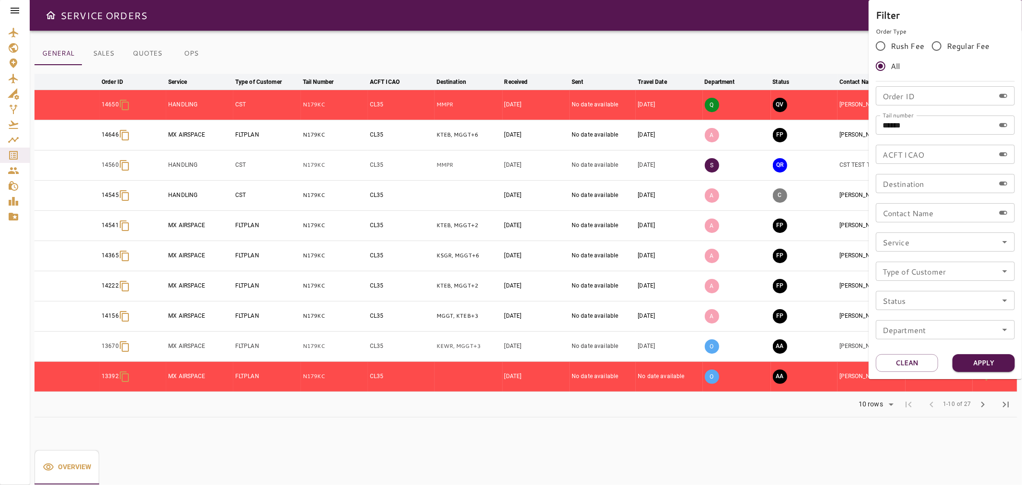
click at [790, 45] on div at bounding box center [511, 242] width 1022 height 485
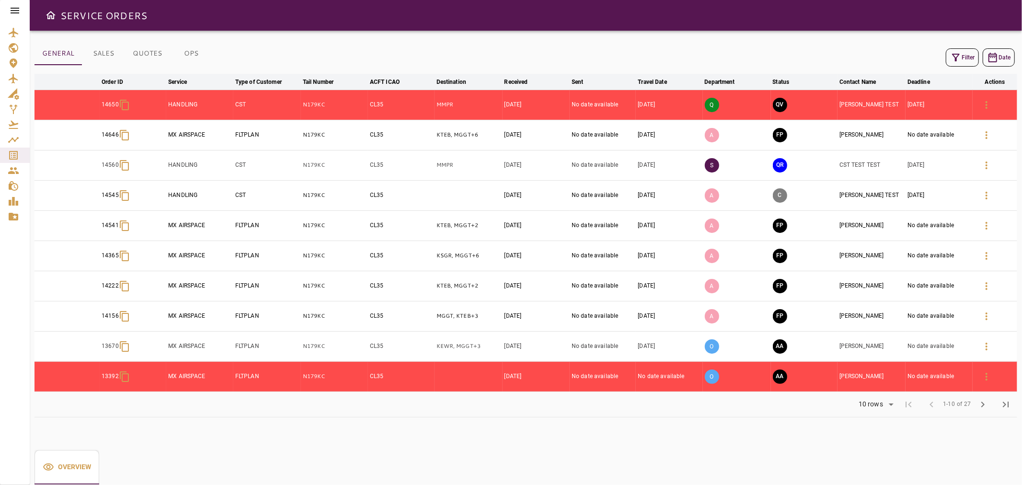
click at [954, 57] on icon "button" at bounding box center [955, 57] width 11 height 11
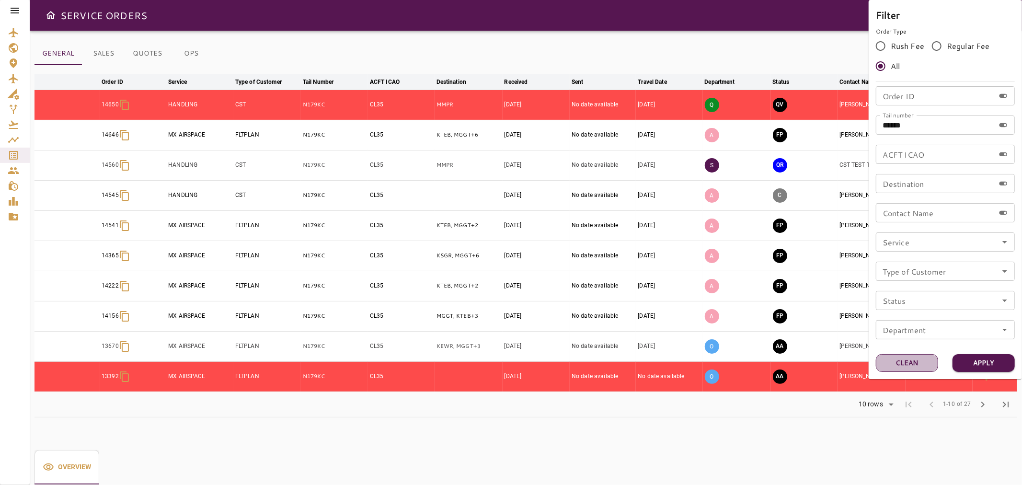
click at [915, 361] on button "Clean" at bounding box center [907, 363] width 62 height 18
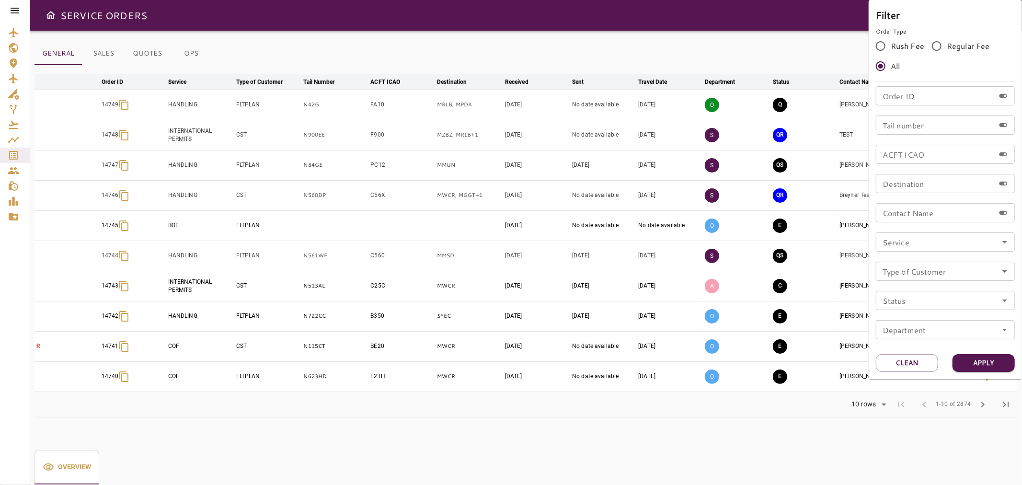
click at [829, 74] on div at bounding box center [511, 242] width 1022 height 485
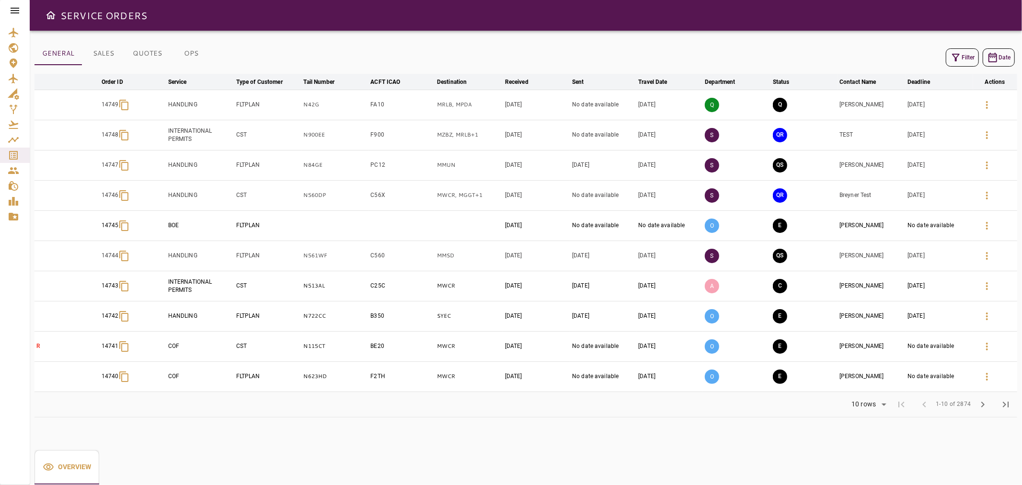
click at [947, 55] on button "Filter" at bounding box center [962, 57] width 33 height 18
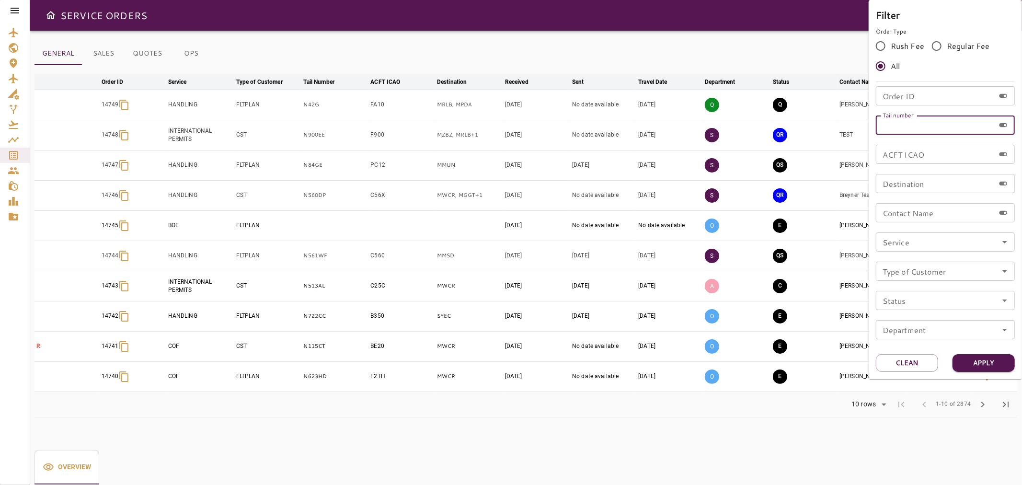
click at [936, 130] on input "Tail number" at bounding box center [935, 124] width 119 height 19
type input "******"
click at [990, 355] on button "Apply" at bounding box center [983, 363] width 62 height 18
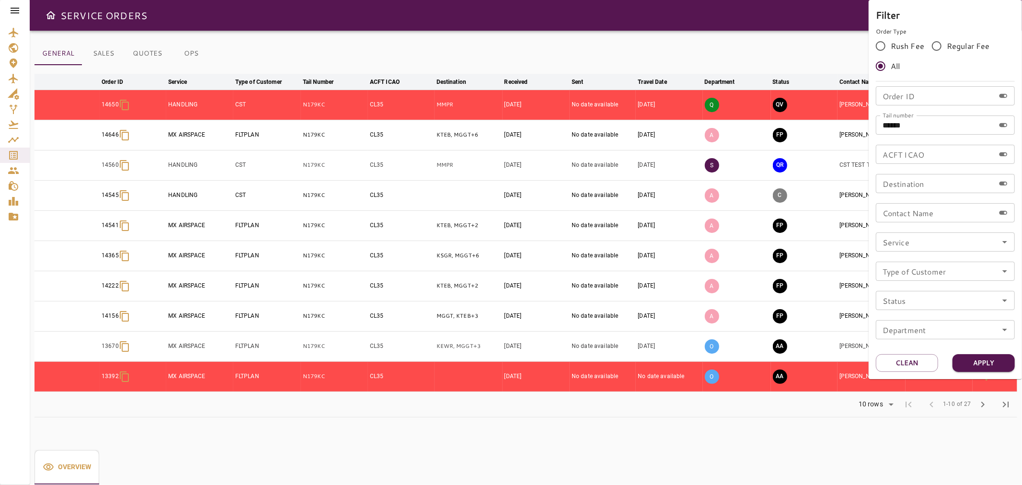
click at [790, 49] on div at bounding box center [511, 242] width 1022 height 485
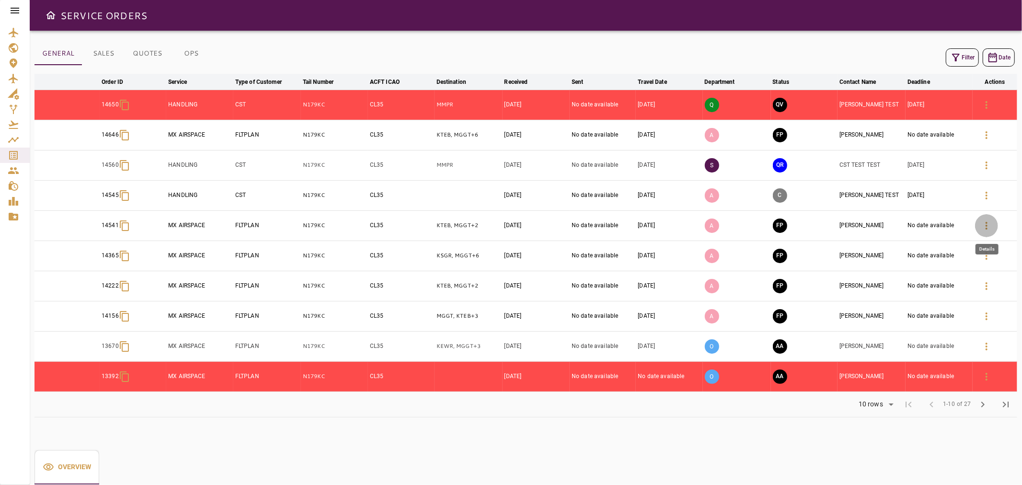
click at [983, 227] on icon "button" at bounding box center [986, 225] width 11 height 11
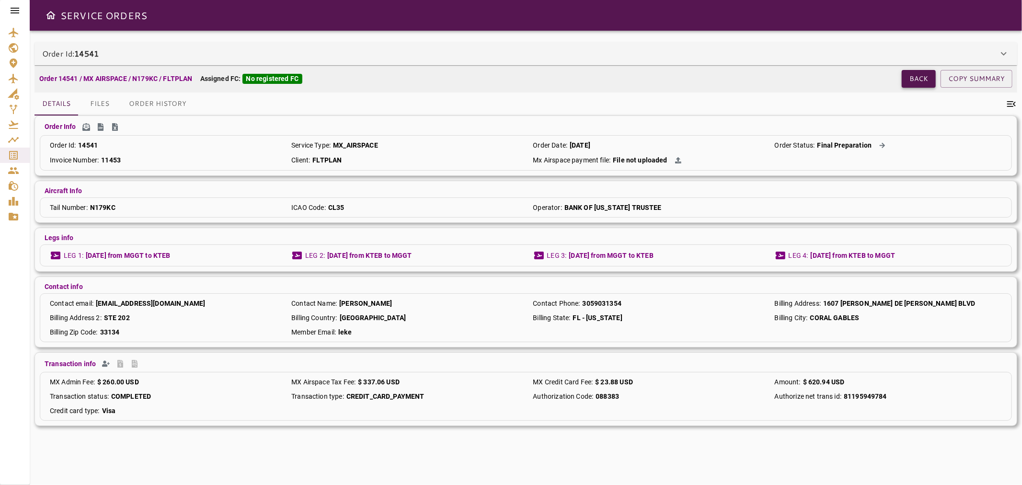
click at [925, 83] on button "Back" at bounding box center [918, 79] width 34 height 18
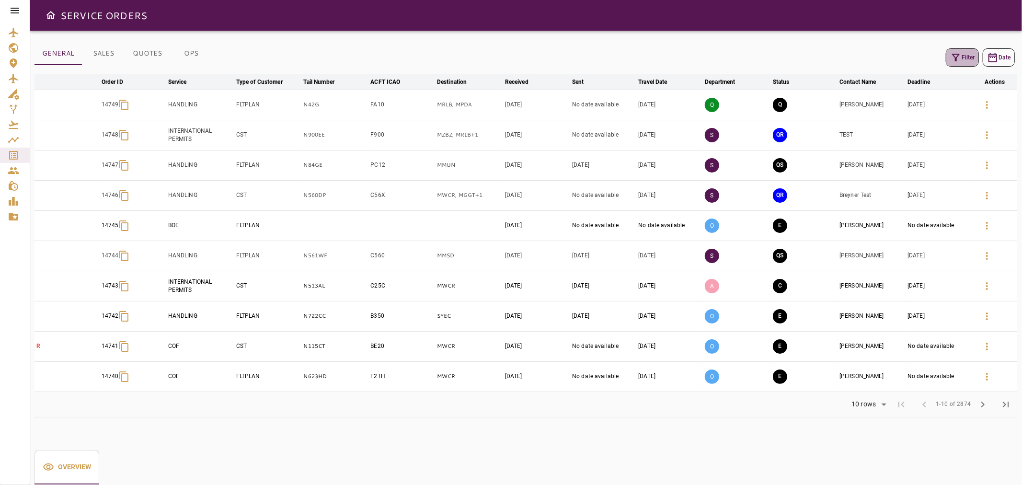
click at [958, 56] on icon "button" at bounding box center [956, 58] width 8 height 8
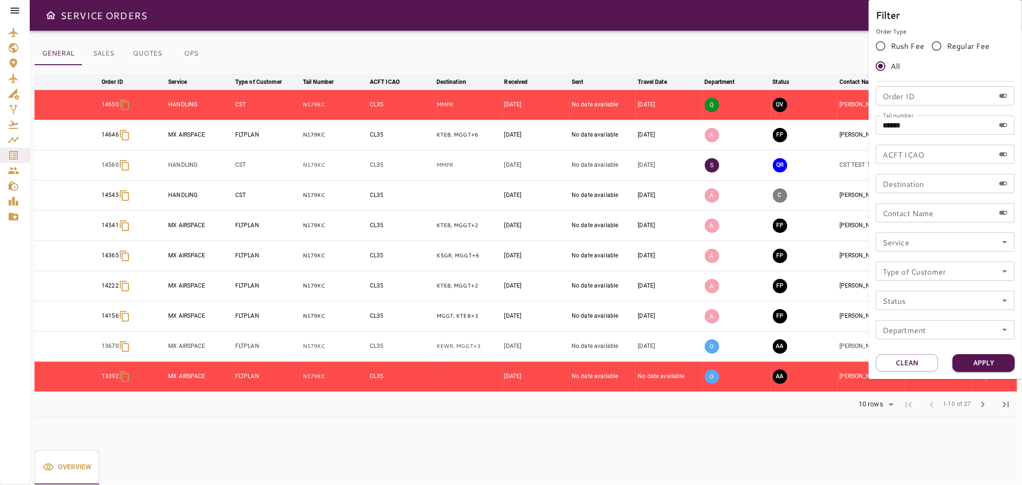
click at [770, 38] on div at bounding box center [511, 242] width 1022 height 485
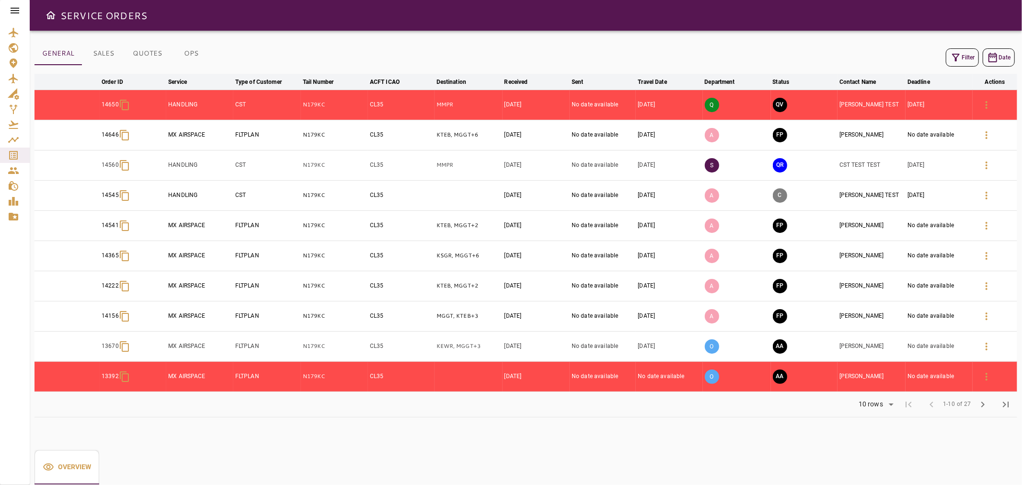
click at [547, 146] on td "[DATE]" at bounding box center [536, 135] width 68 height 30
click at [984, 130] on icon "button" at bounding box center [986, 134] width 11 height 11
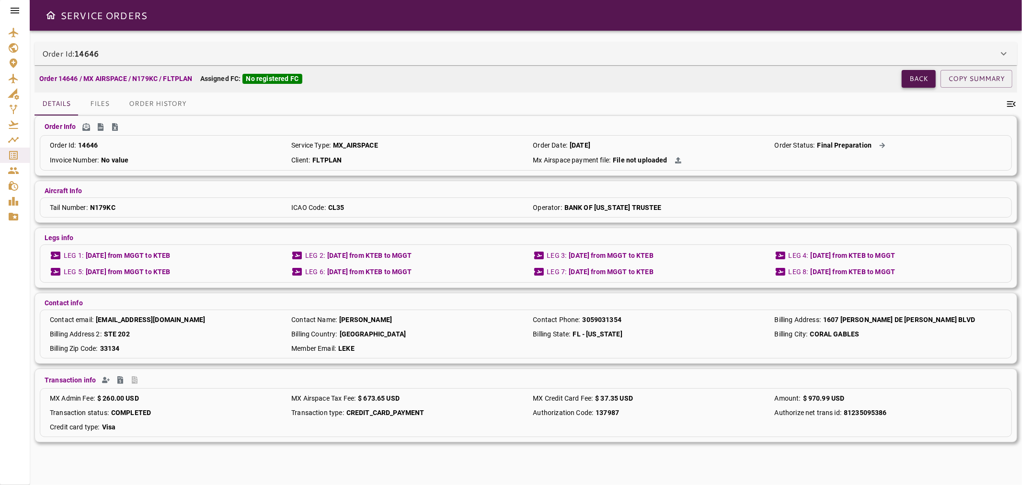
click at [921, 78] on button "Back" at bounding box center [918, 79] width 34 height 18
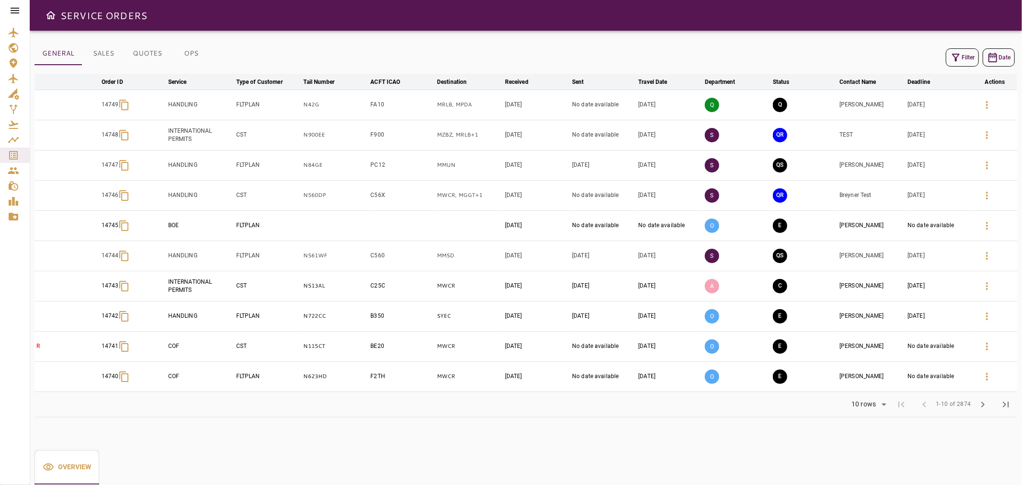
click at [968, 56] on button "Filter" at bounding box center [962, 57] width 33 height 18
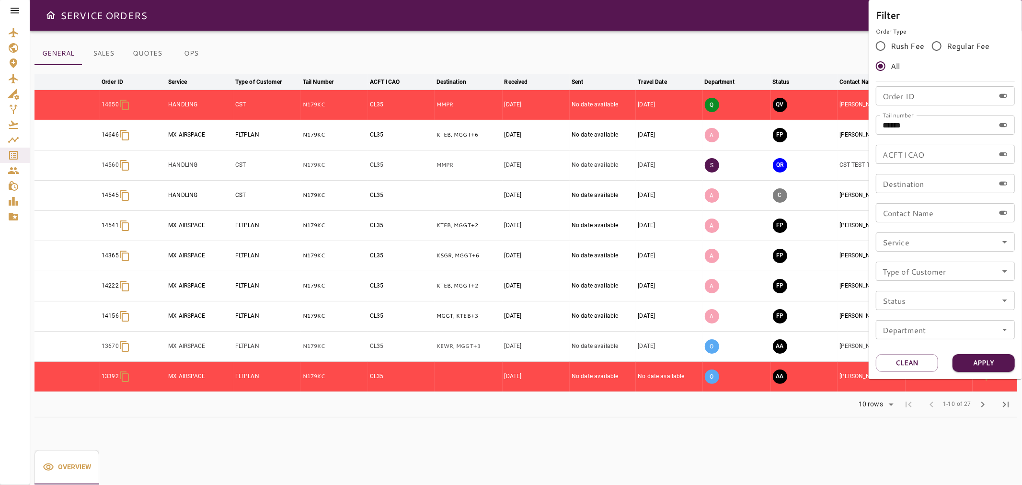
click at [778, 40] on div at bounding box center [511, 242] width 1022 height 485
